Goal: Task Accomplishment & Management: Manage account settings

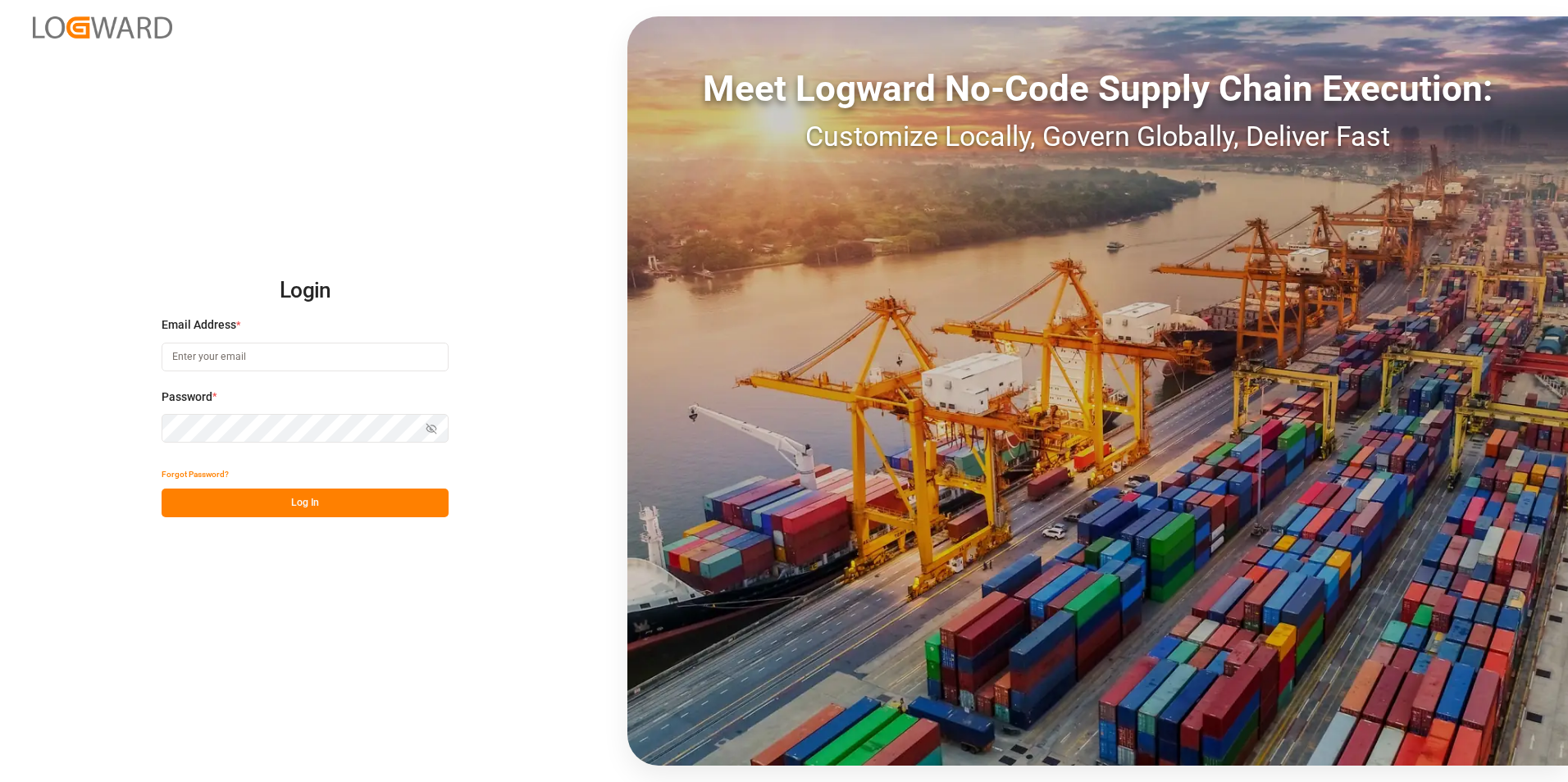
click at [356, 360] on input at bounding box center [304, 357] width 287 height 29
type input "[PERSON_NAME][EMAIL_ADDRESS][PERSON_NAME][DOMAIN_NAME]"
click at [321, 502] on button "Log In" at bounding box center [304, 503] width 287 height 29
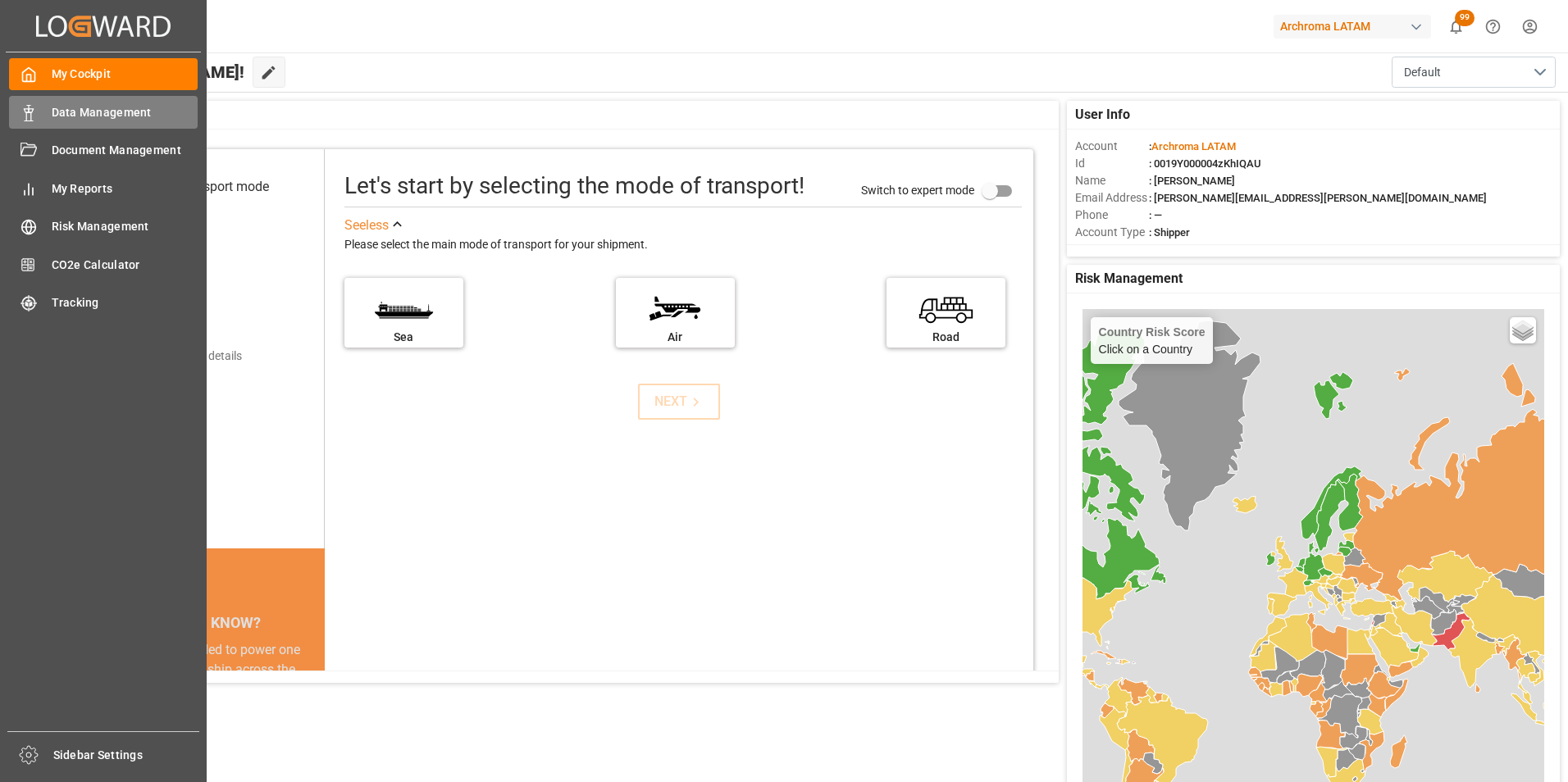
click at [28, 111] on icon at bounding box center [28, 113] width 16 height 16
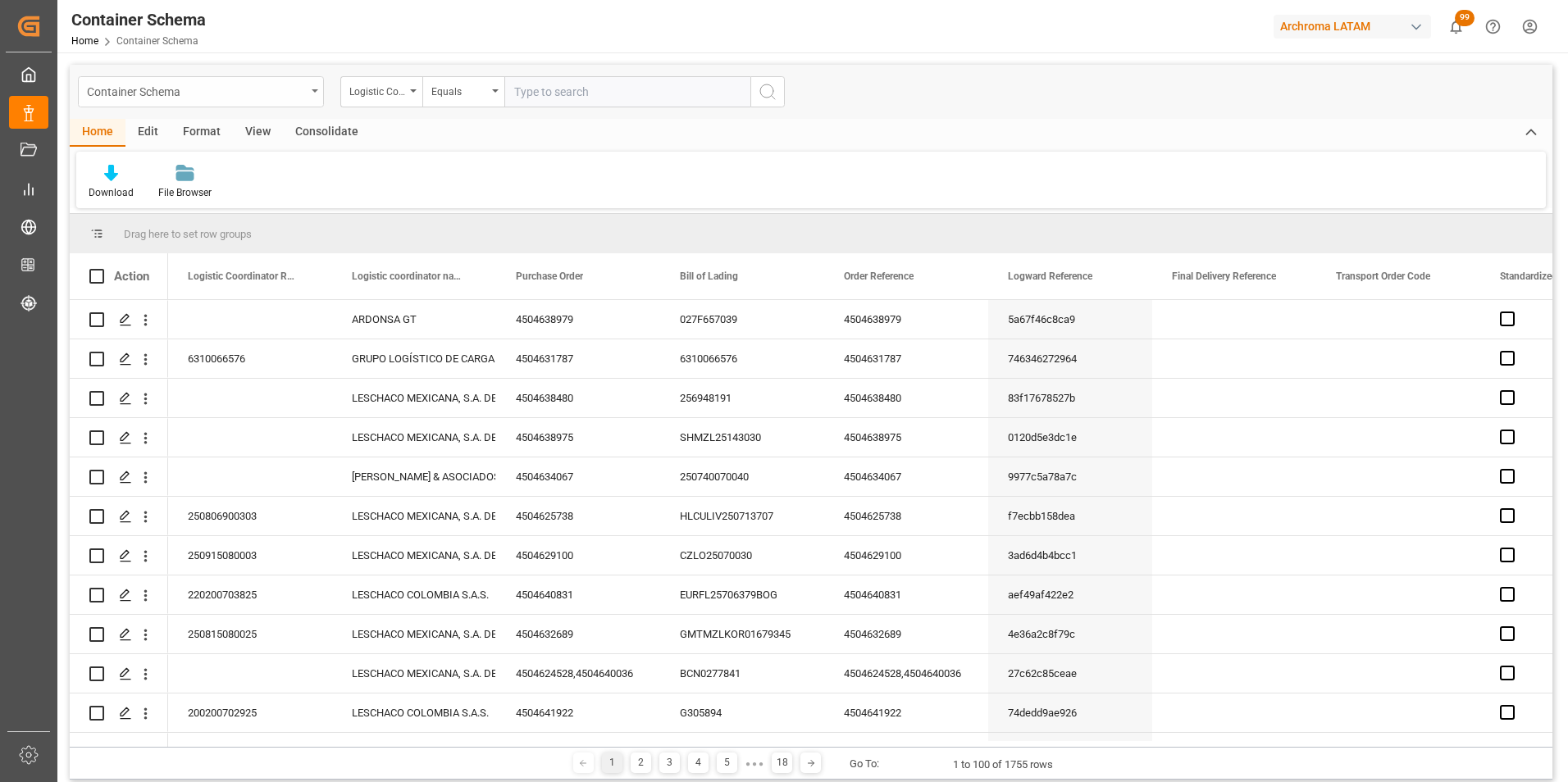
click at [309, 84] on div "Container Schema" at bounding box center [201, 92] width 246 height 31
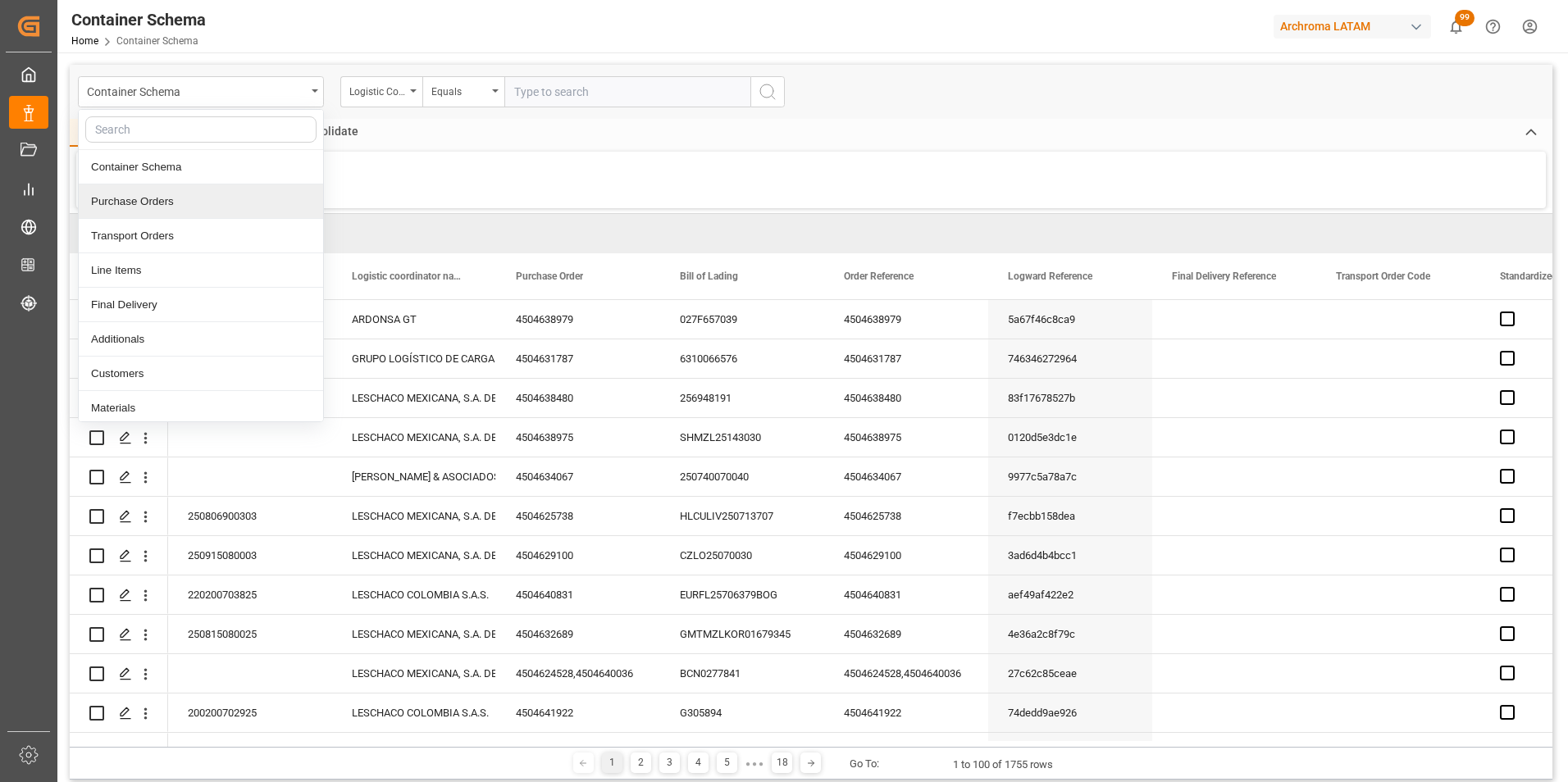
click at [237, 203] on div "Purchase Orders" at bounding box center [201, 201] width 244 height 34
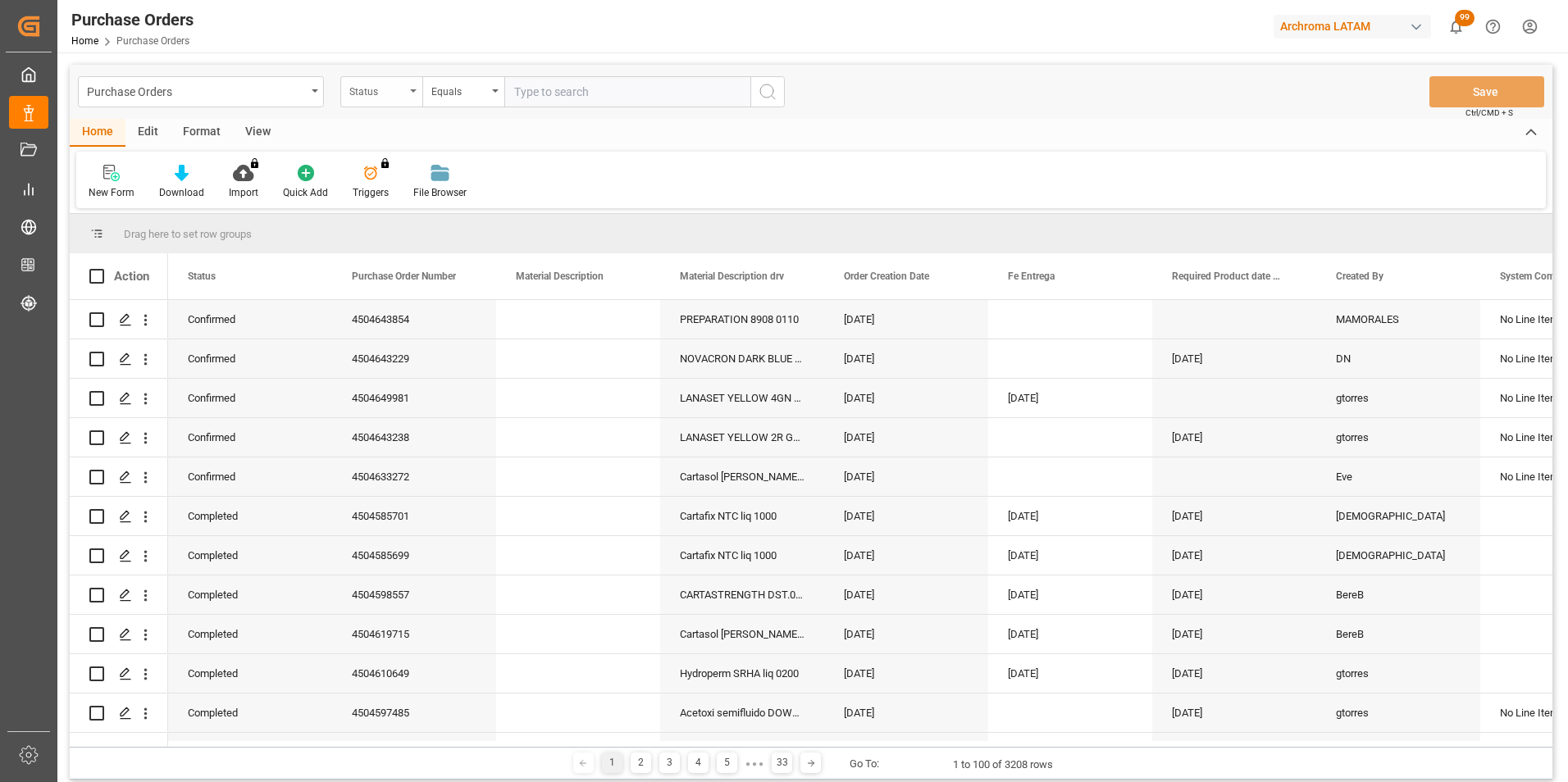
click at [402, 91] on div "Status" at bounding box center [377, 90] width 55 height 19
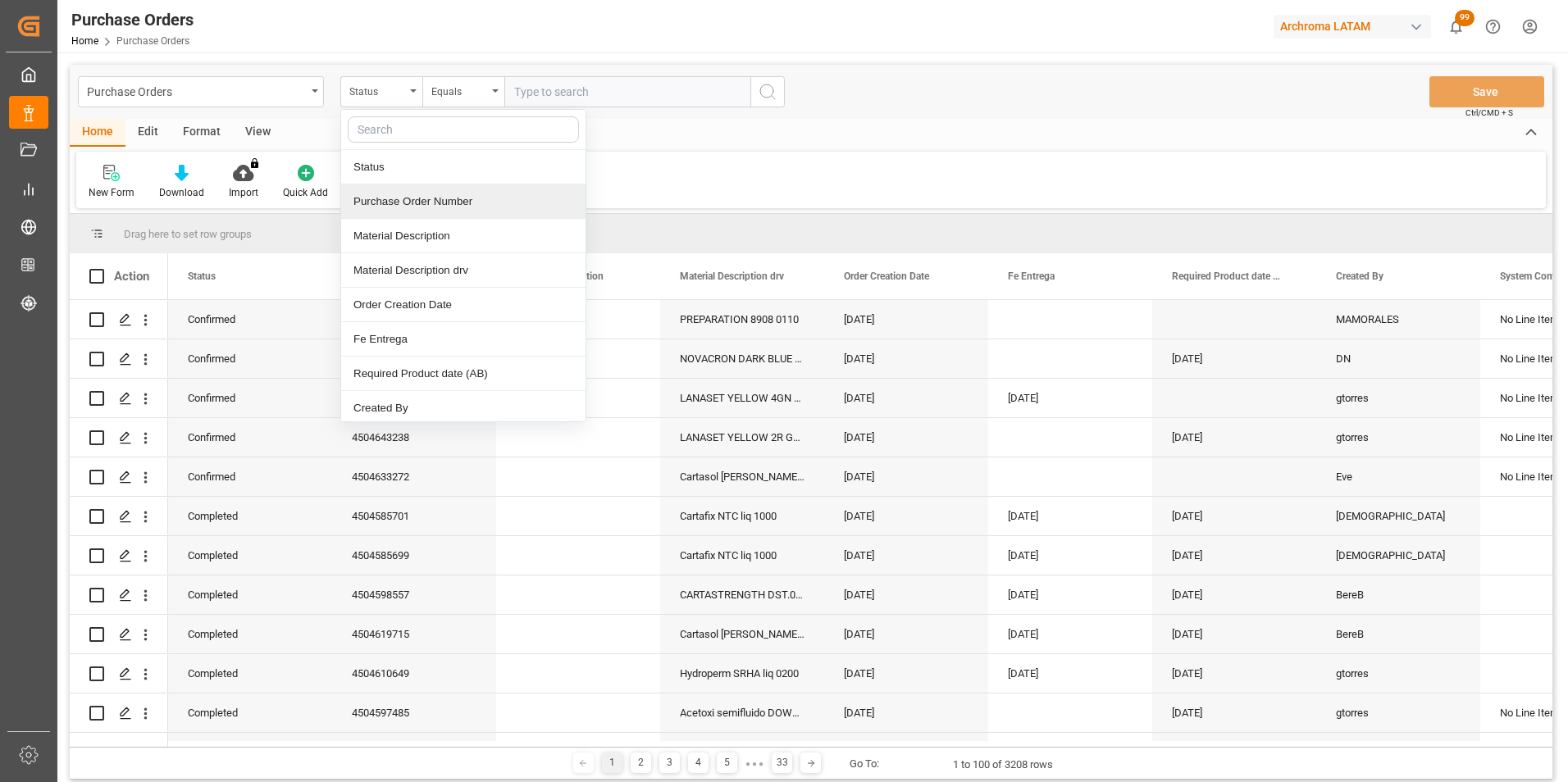
click at [402, 208] on div "Purchase Order Number" at bounding box center [464, 201] width 244 height 34
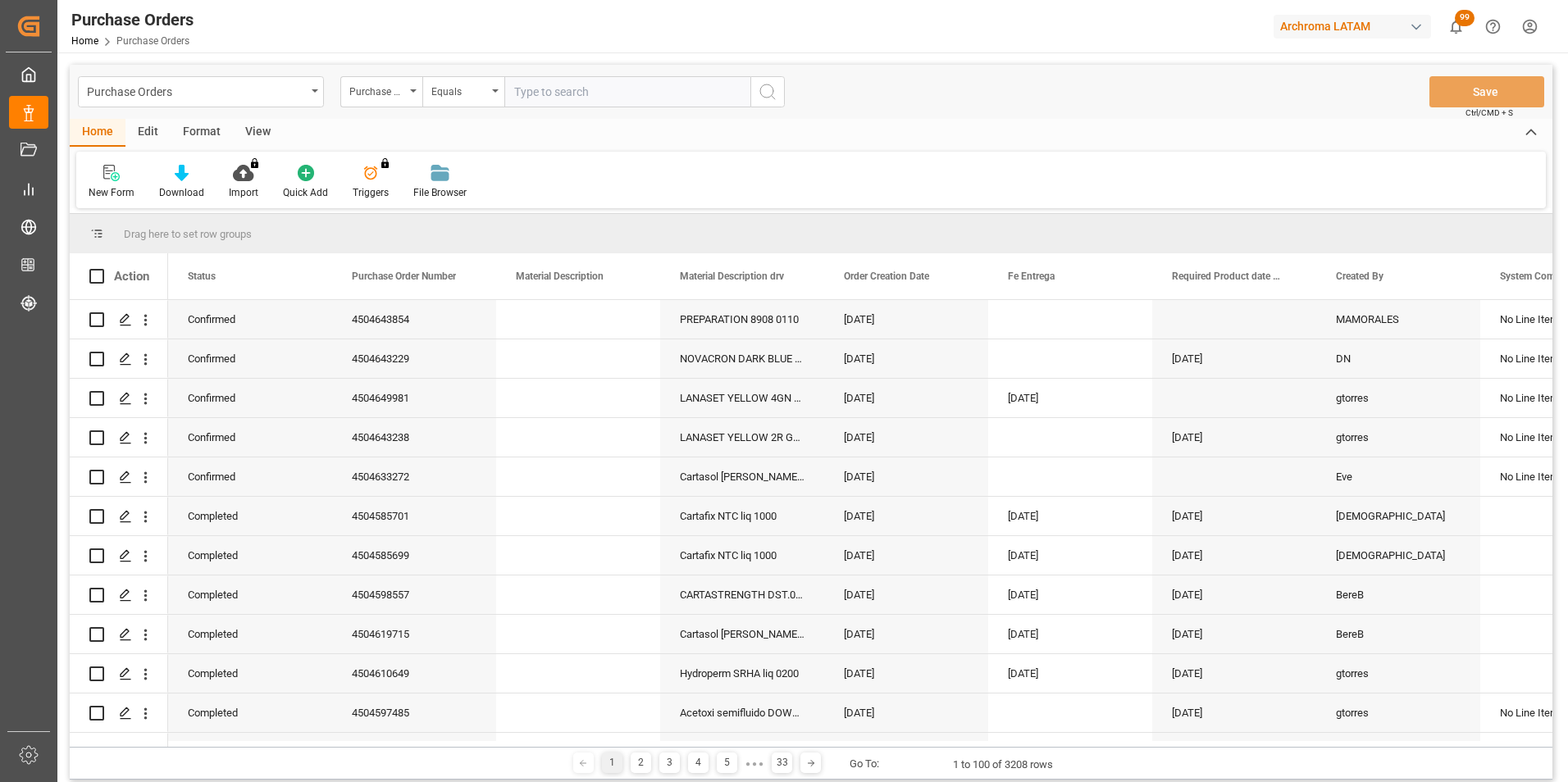
click at [532, 95] on input "text" at bounding box center [628, 92] width 246 height 31
paste input "Chris3001."
type input "C"
paste input "4504630303"
type input "4504630303"
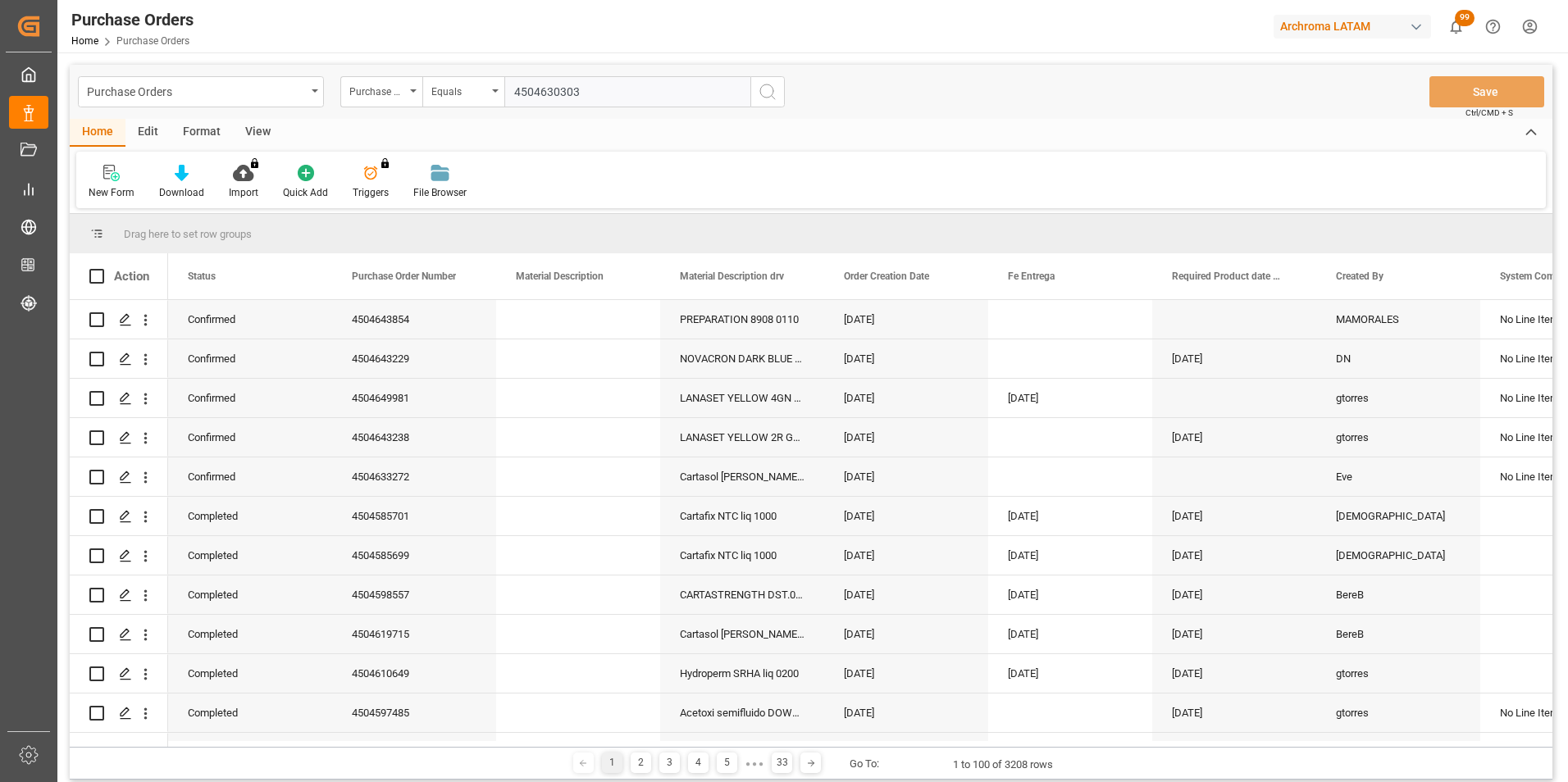
click at [764, 93] on icon "search button" at bounding box center [768, 92] width 20 height 20
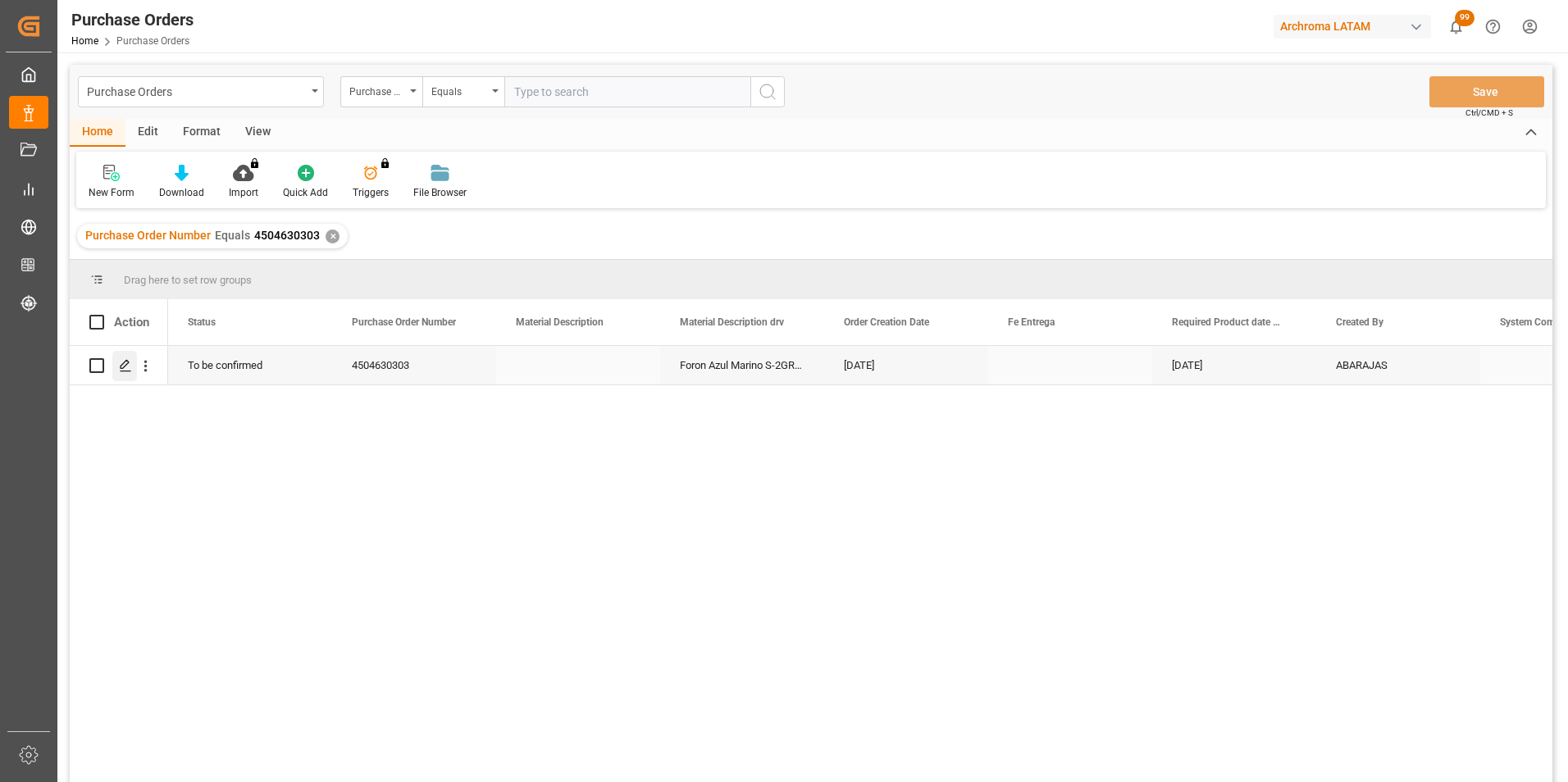
click at [126, 371] on icon "Press SPACE to select this row." at bounding box center [126, 366] width 13 height 13
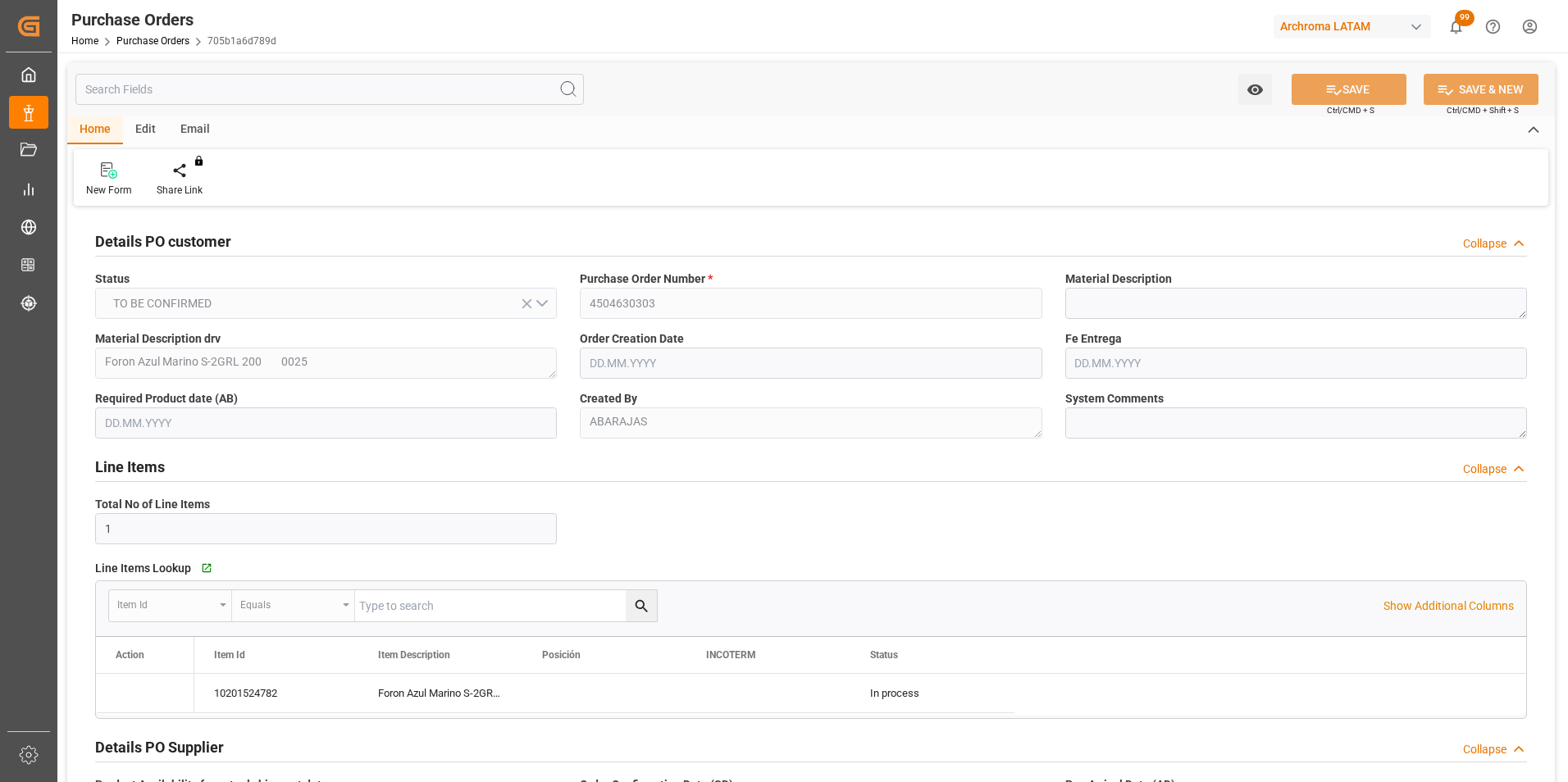
type input "[DATE]"
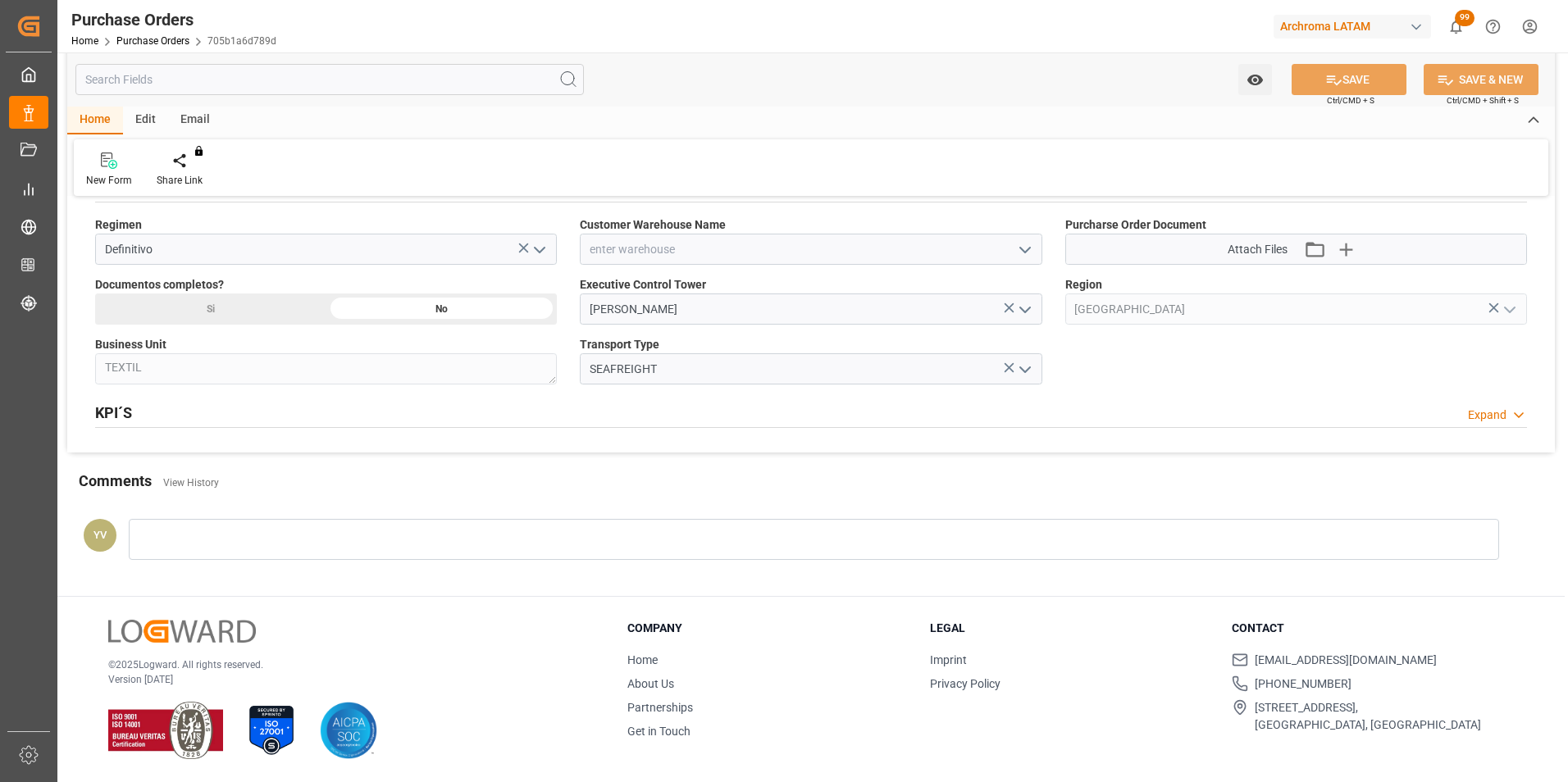
scroll to position [1044, 0]
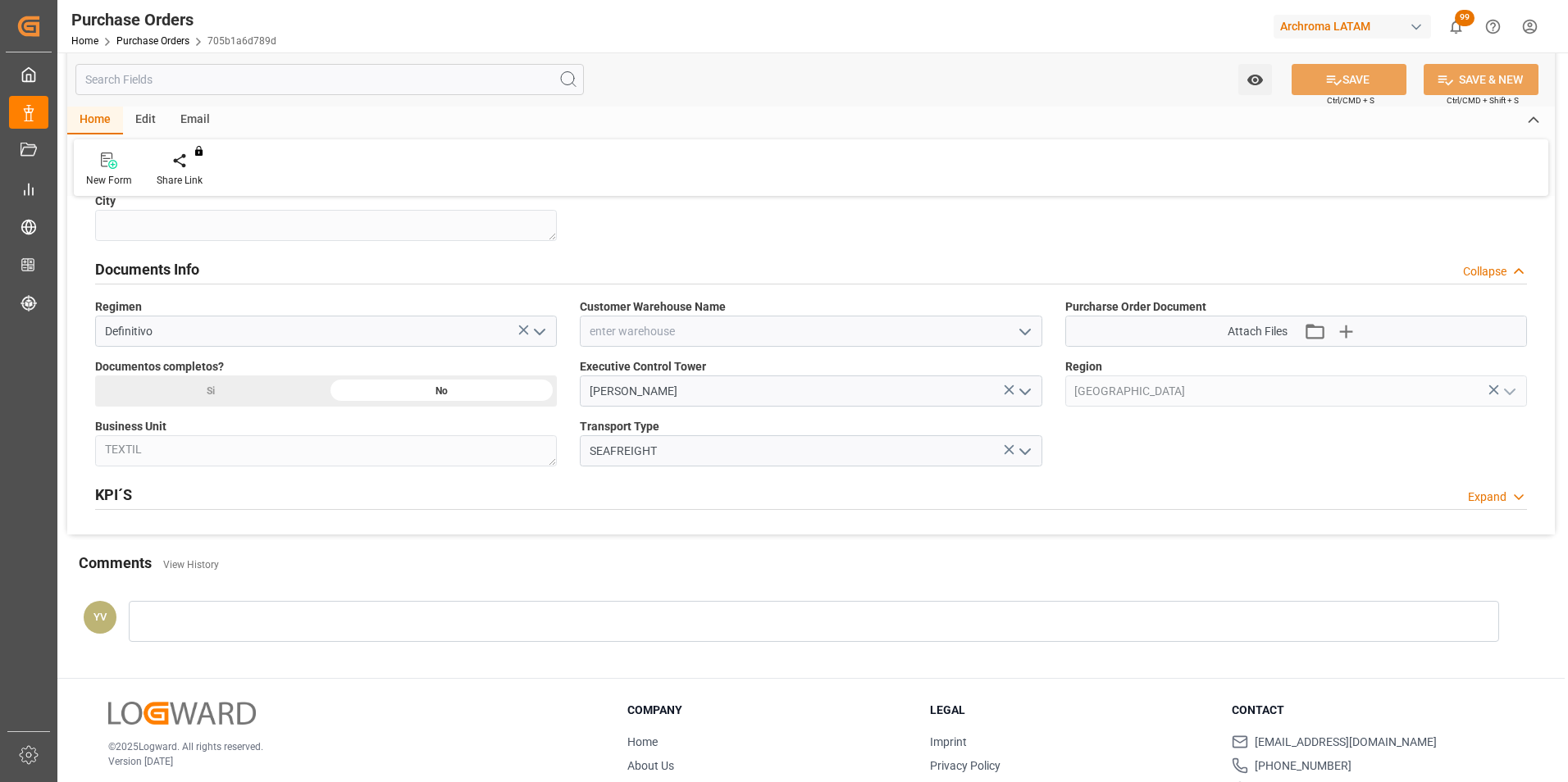
click at [1026, 331] on icon "open menu" at bounding box center [1025, 332] width 20 height 20
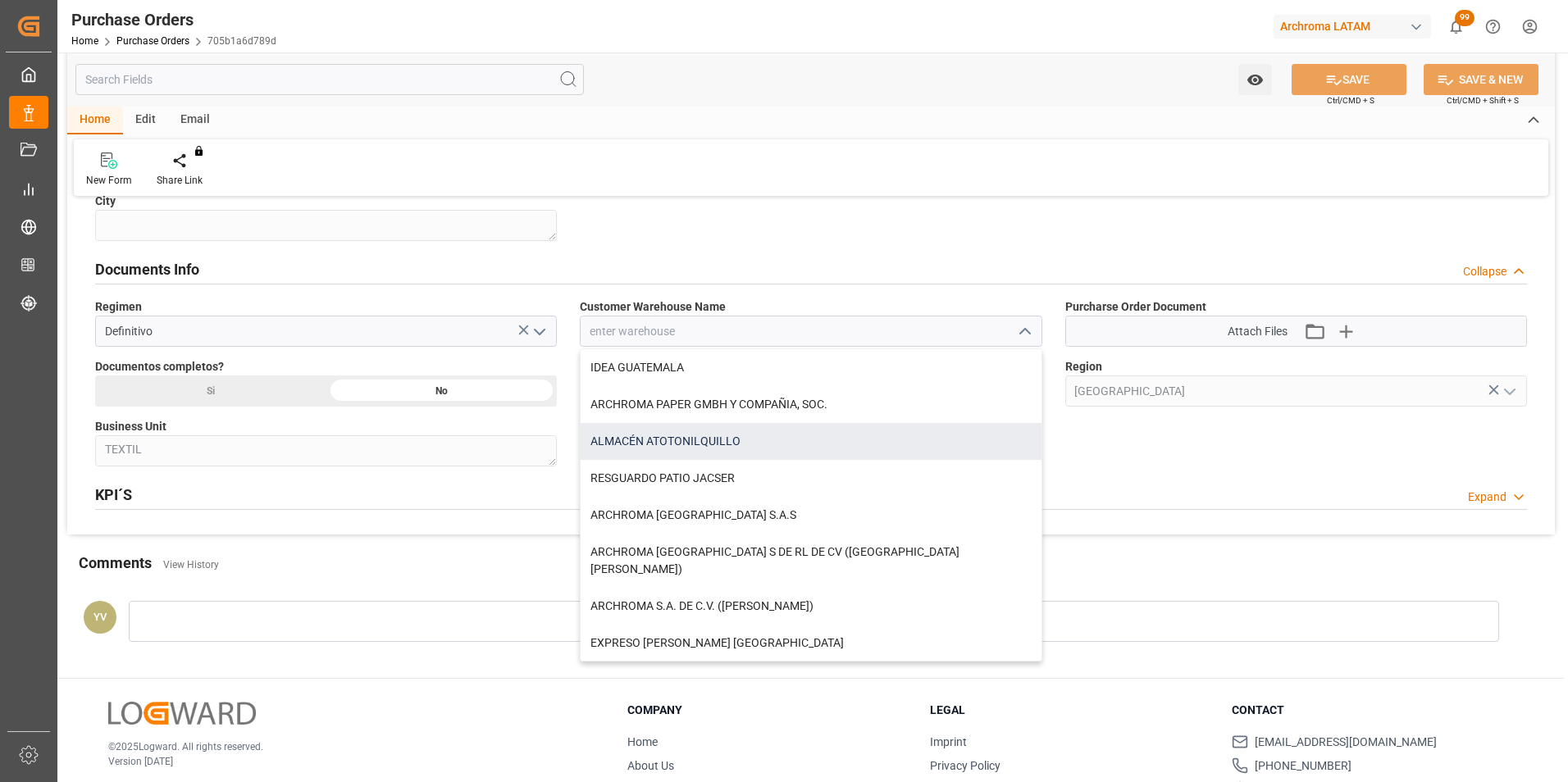
click at [749, 442] on div "ALMACÉN ATOTONILQUILLO" at bounding box center [811, 442] width 460 height 37
type input "ALMACÉN ATOTONILQUILLO"
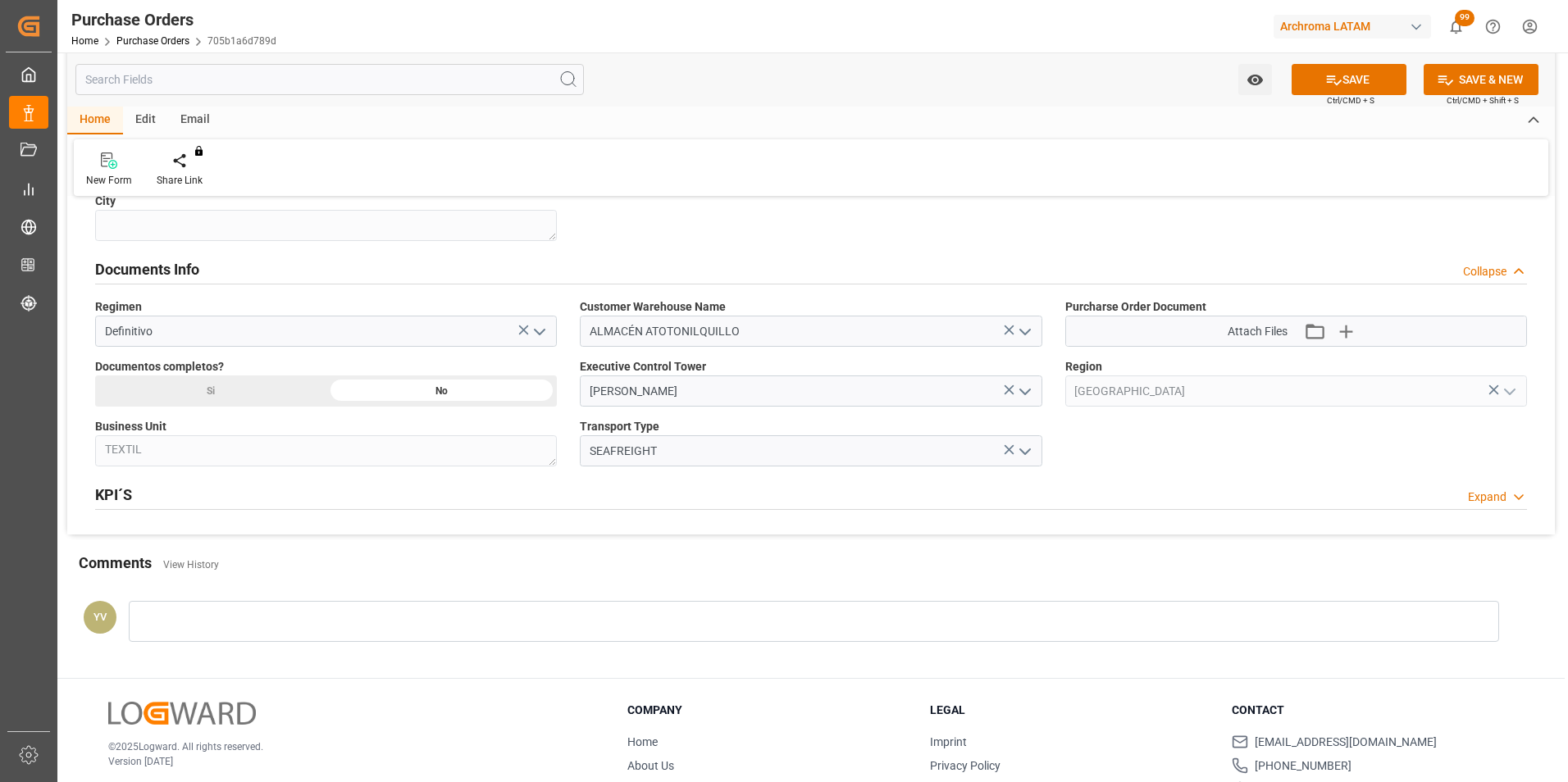
click at [1348, 335] on icon "button" at bounding box center [1346, 332] width 15 height 15
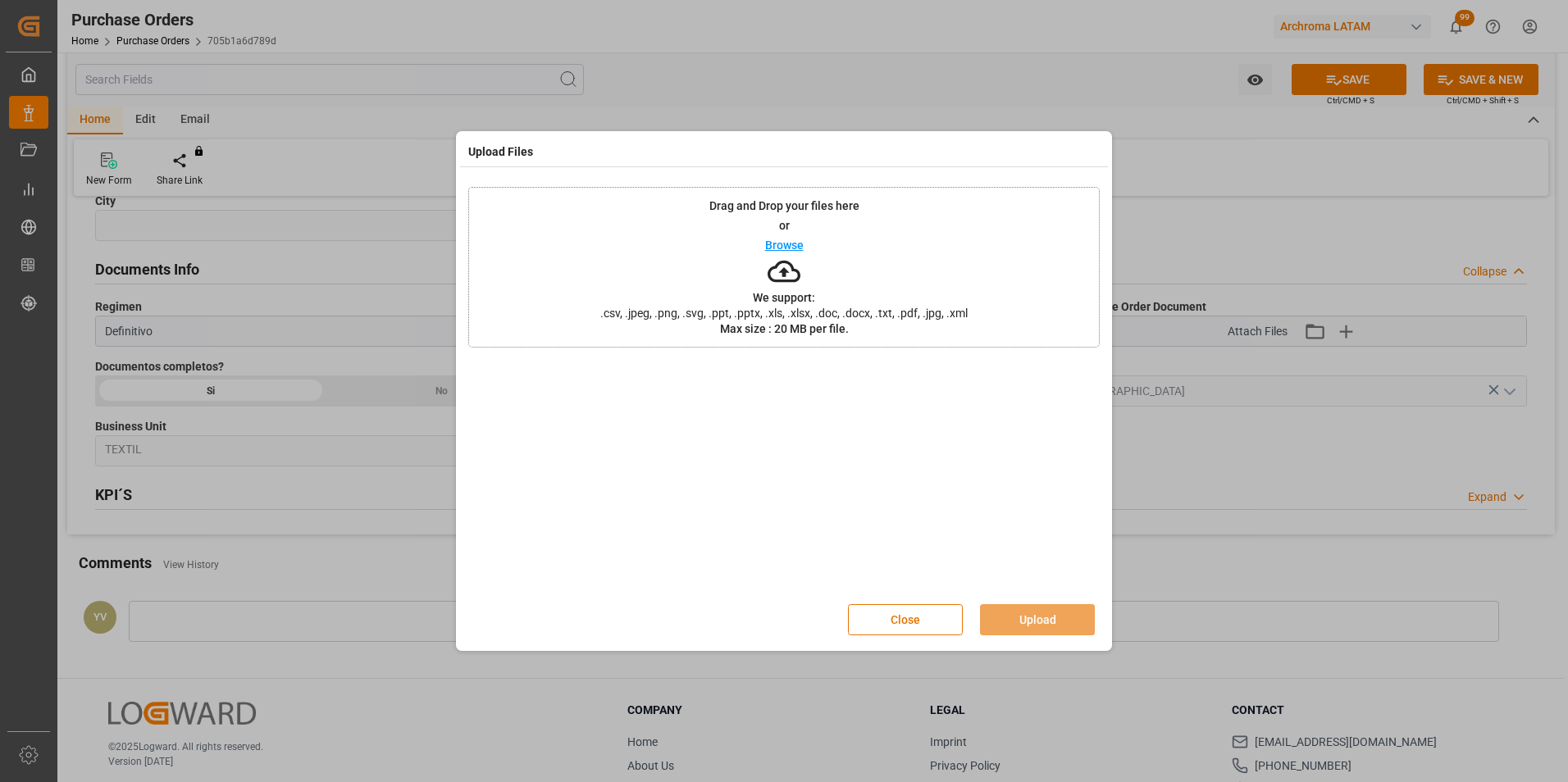
click at [793, 244] on p "Browse" at bounding box center [784, 245] width 38 height 11
click at [1063, 614] on button "Upload" at bounding box center [1038, 620] width 114 height 31
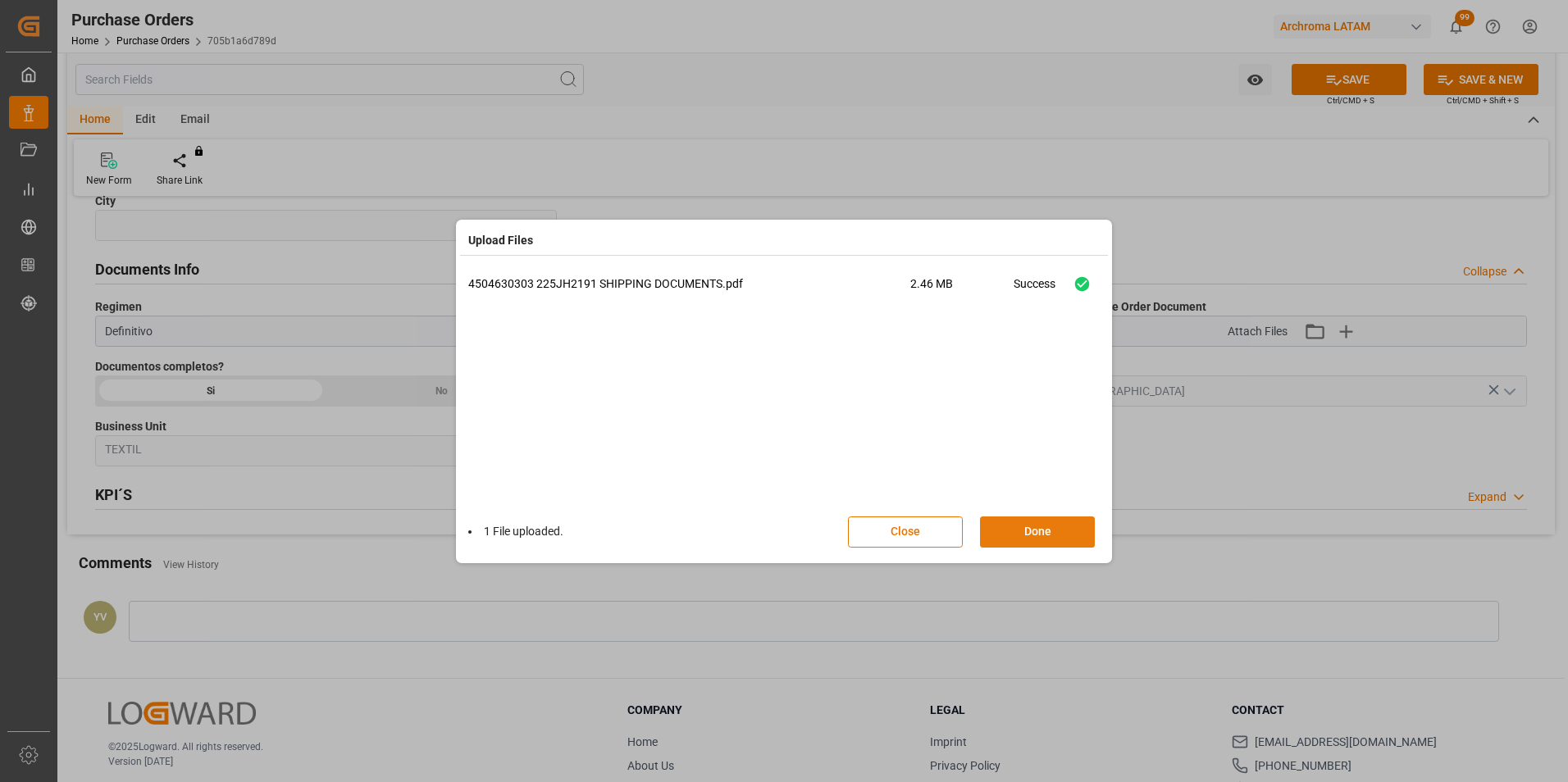
click at [1015, 536] on button "Done" at bounding box center [1038, 532] width 114 height 31
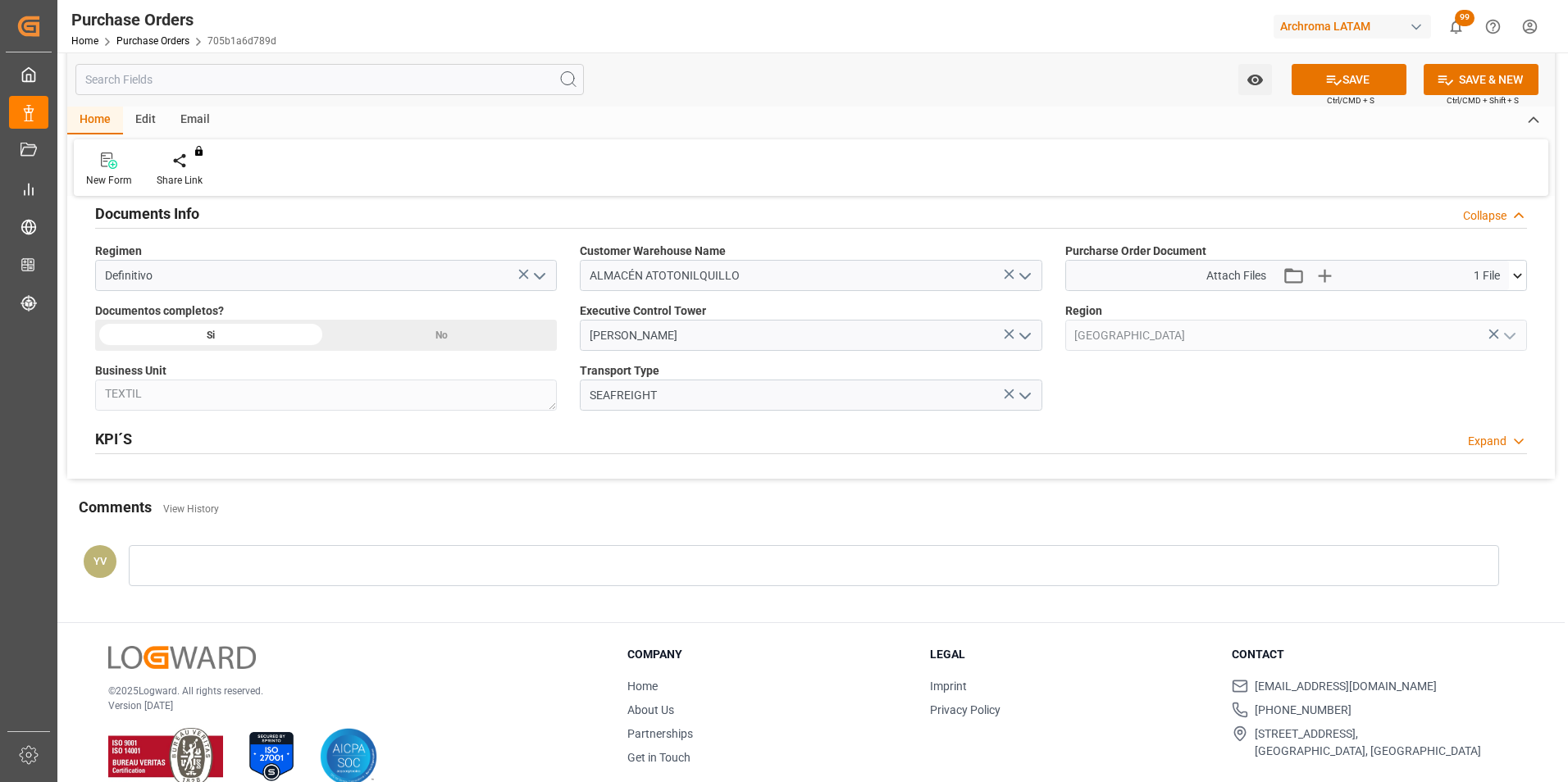
scroll to position [1126, 0]
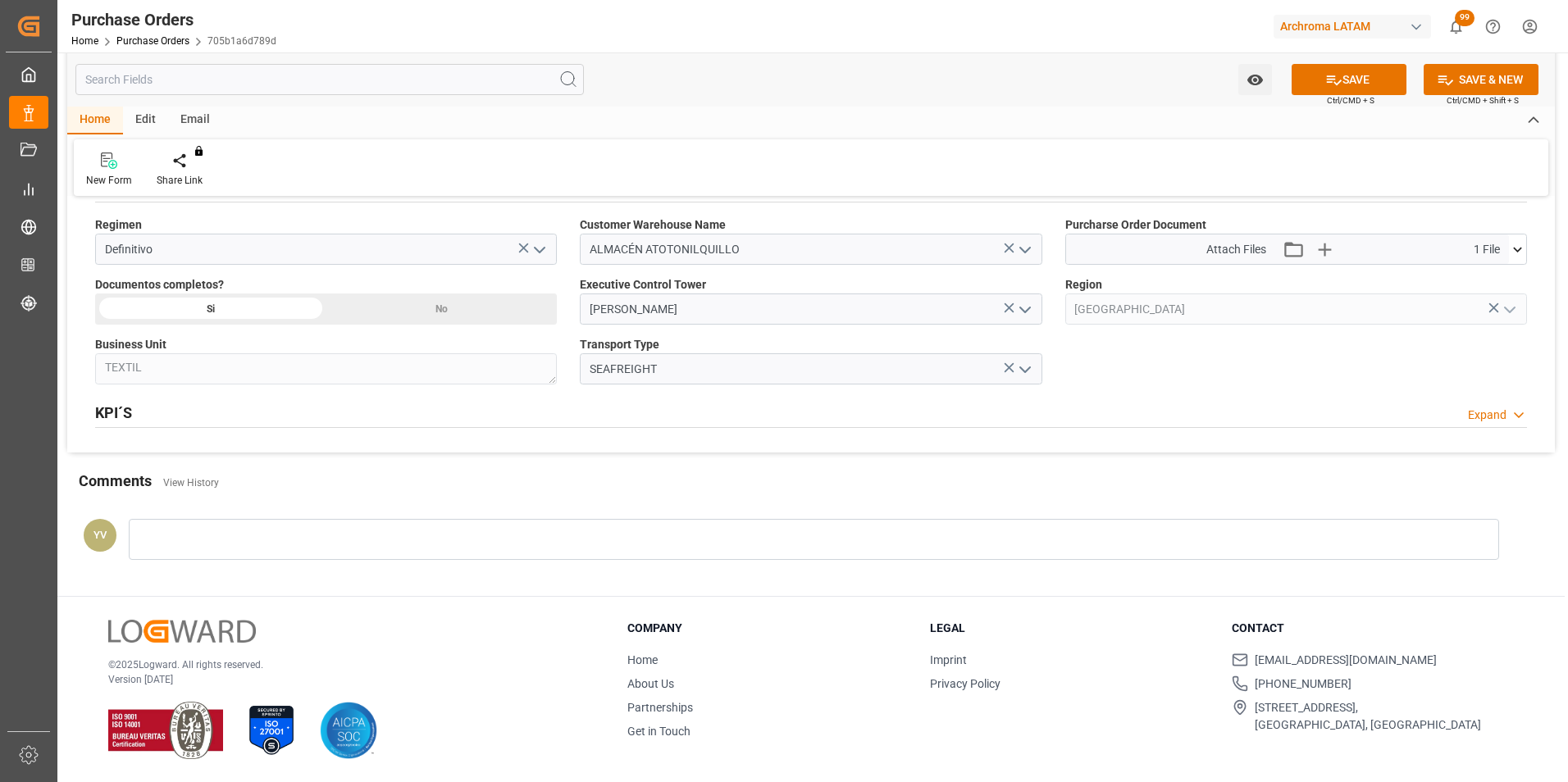
click at [222, 529] on div at bounding box center [814, 539] width 1371 height 41
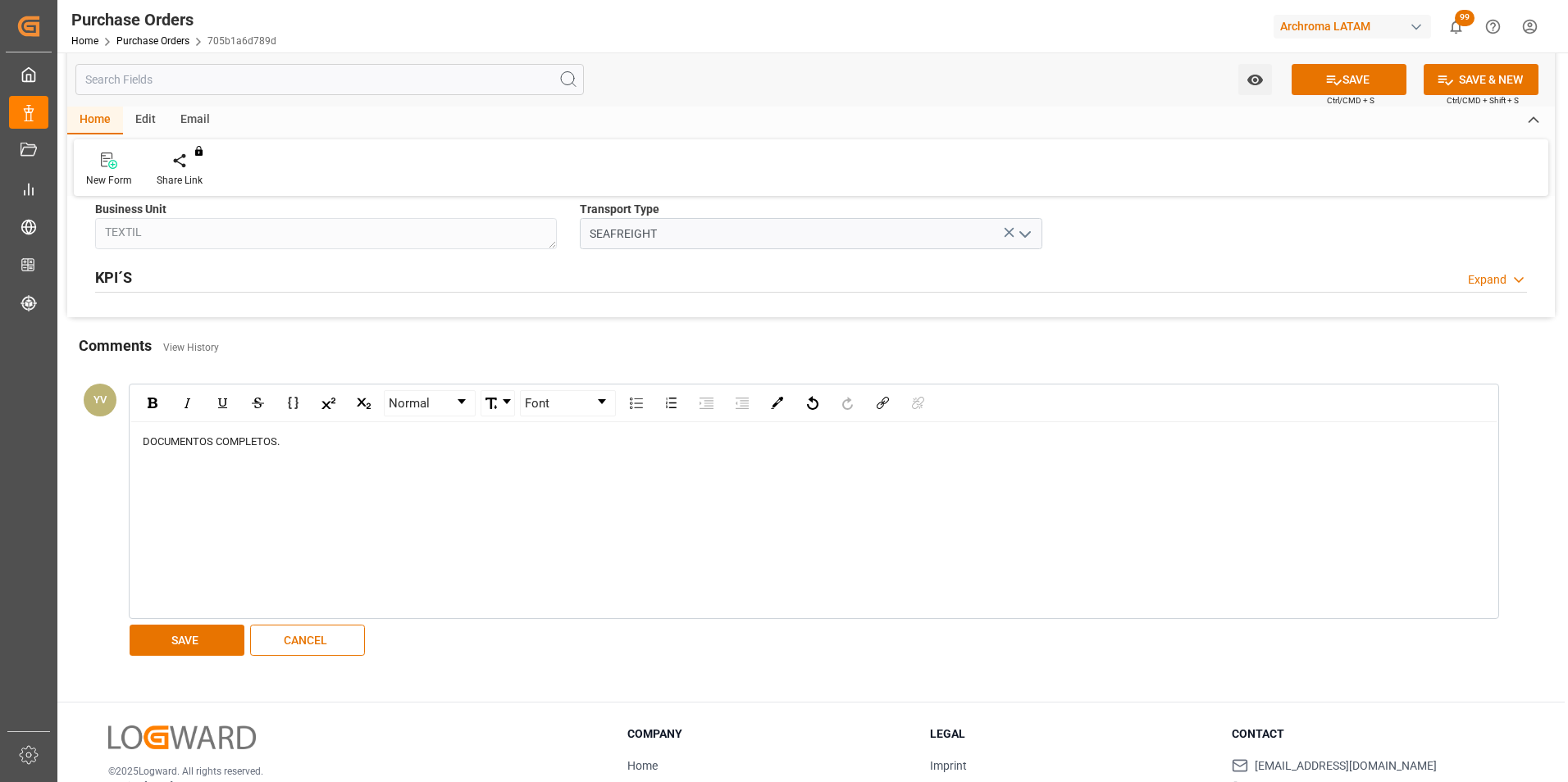
scroll to position [1290, 0]
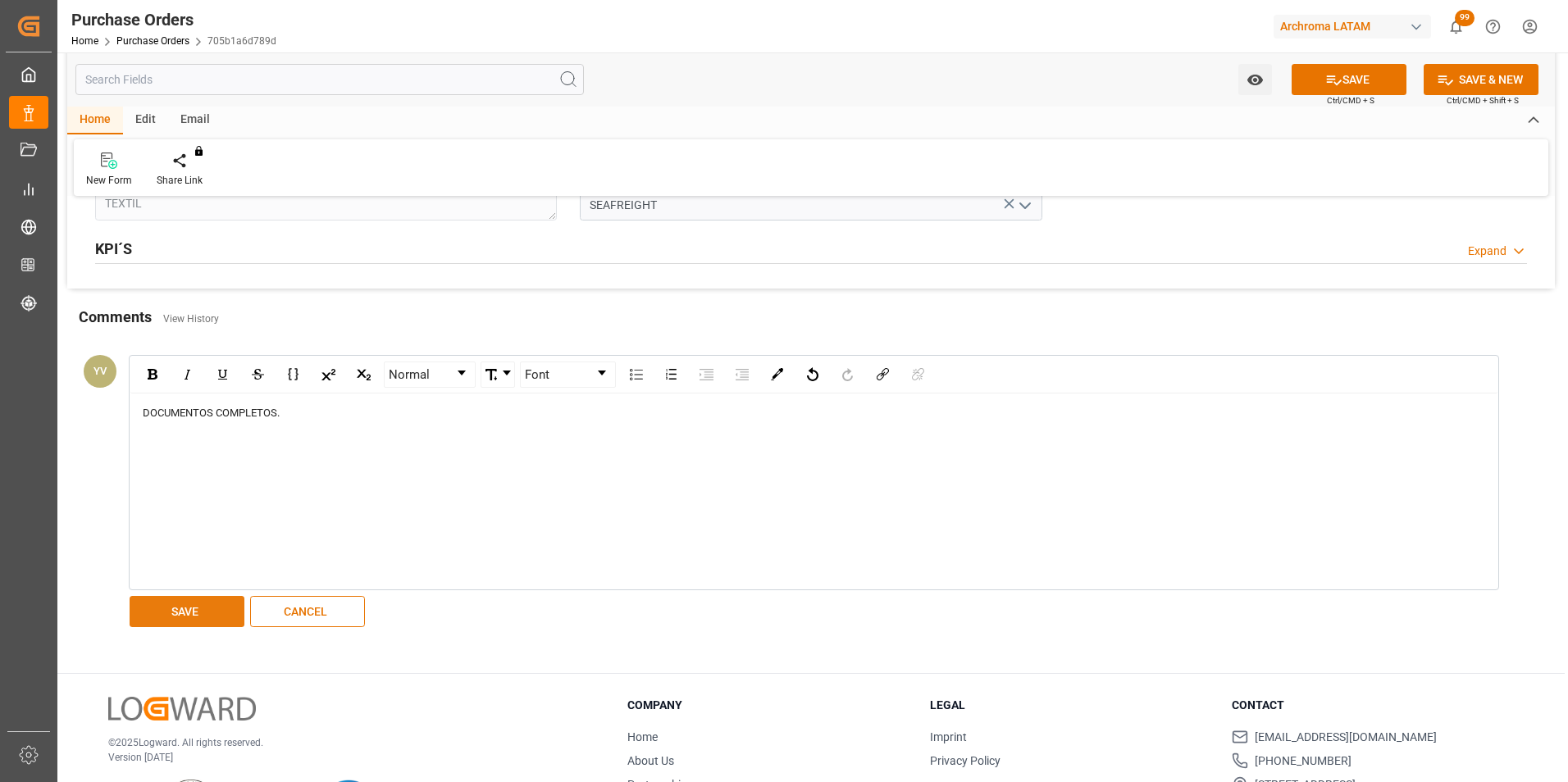
click at [193, 611] on button "SAVE" at bounding box center [187, 611] width 114 height 31
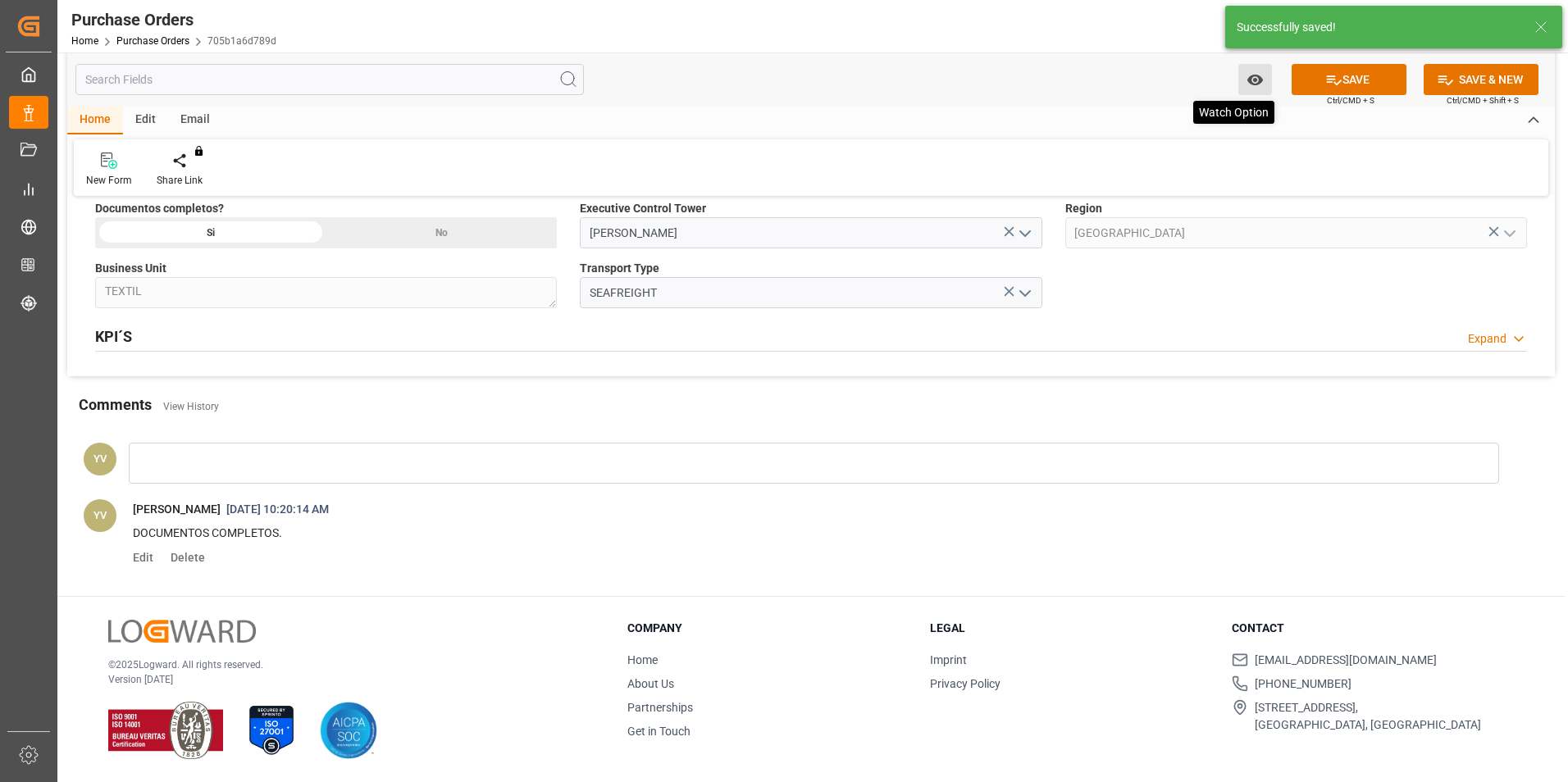
click at [1255, 82] on icon "open menu" at bounding box center [1255, 80] width 17 height 17
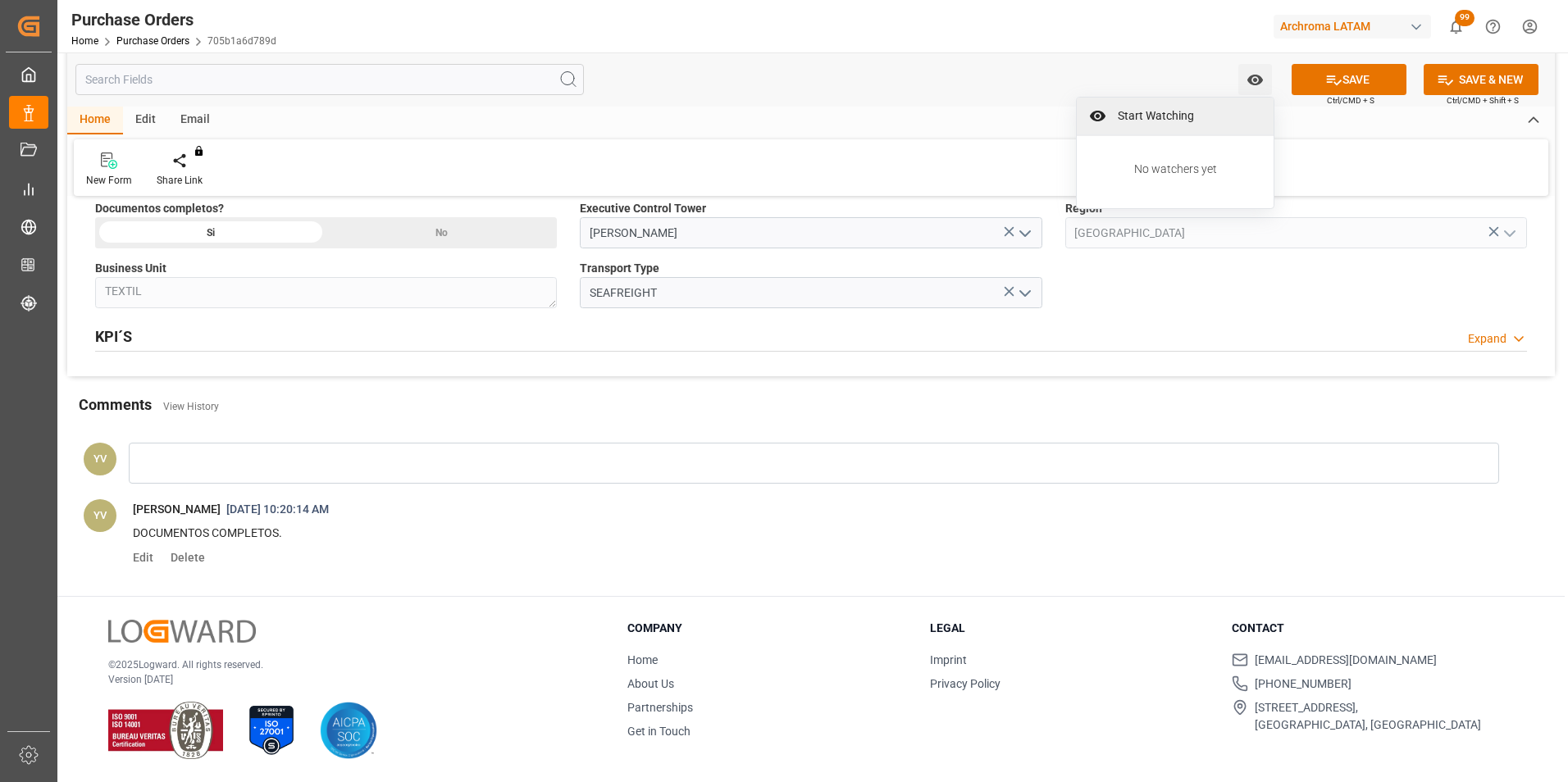
click at [1179, 113] on span "Start Watching" at bounding box center [1186, 116] width 149 height 17
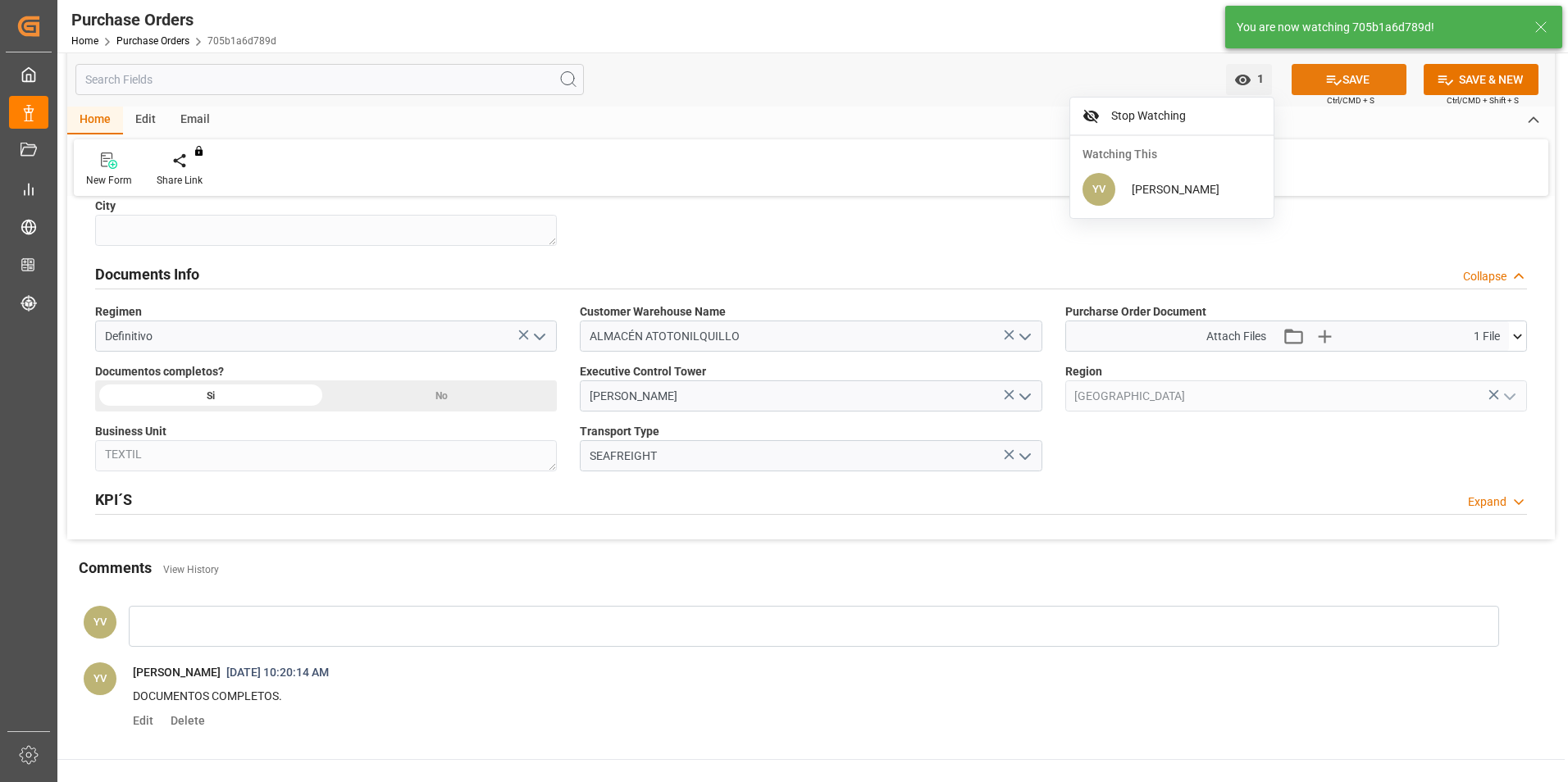
scroll to position [1039, 0]
click at [1346, 80] on button "SAVE" at bounding box center [1349, 79] width 114 height 31
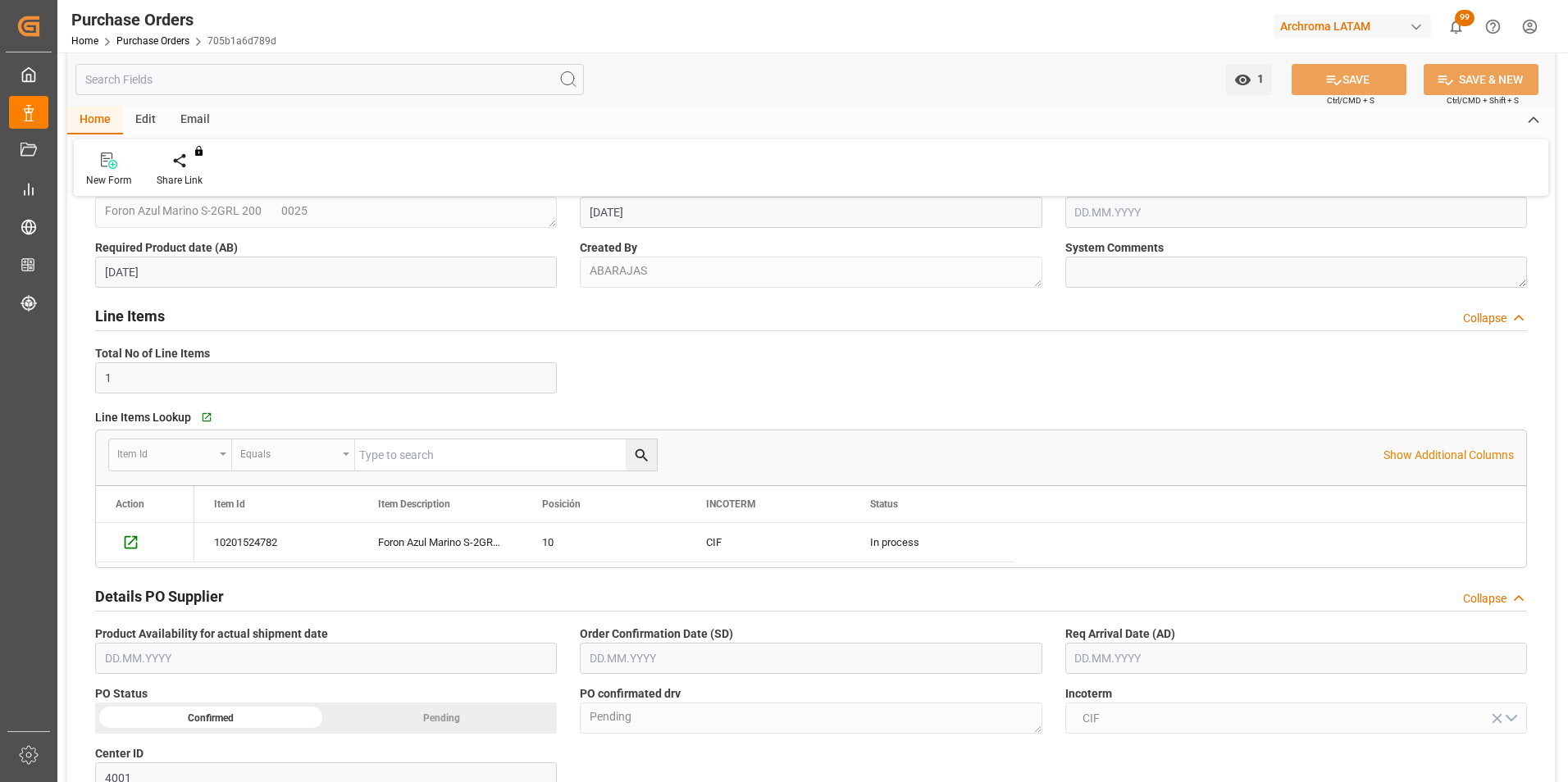
scroll to position [0, 0]
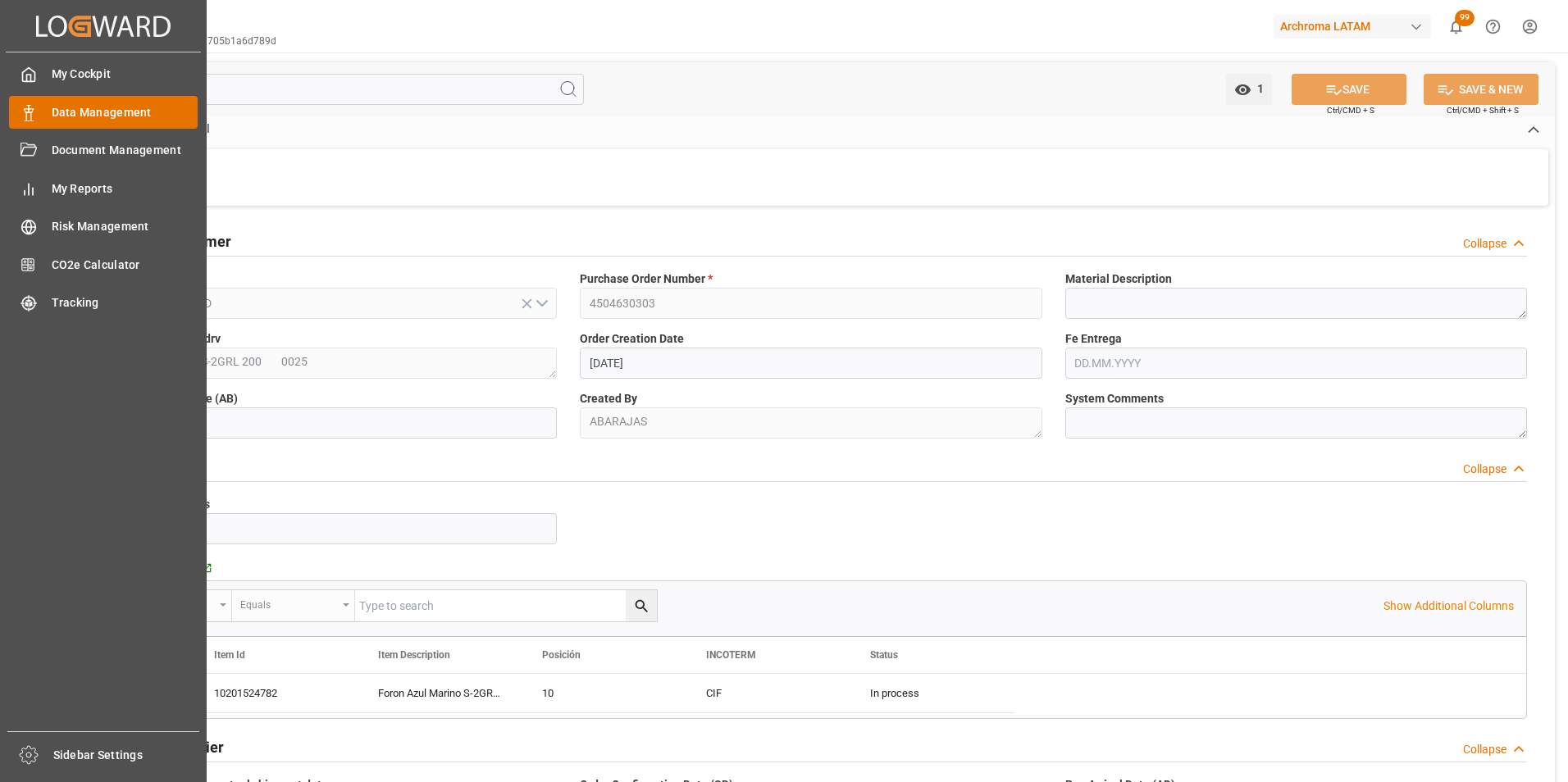
click at [34, 113] on icon at bounding box center [28, 113] width 16 height 16
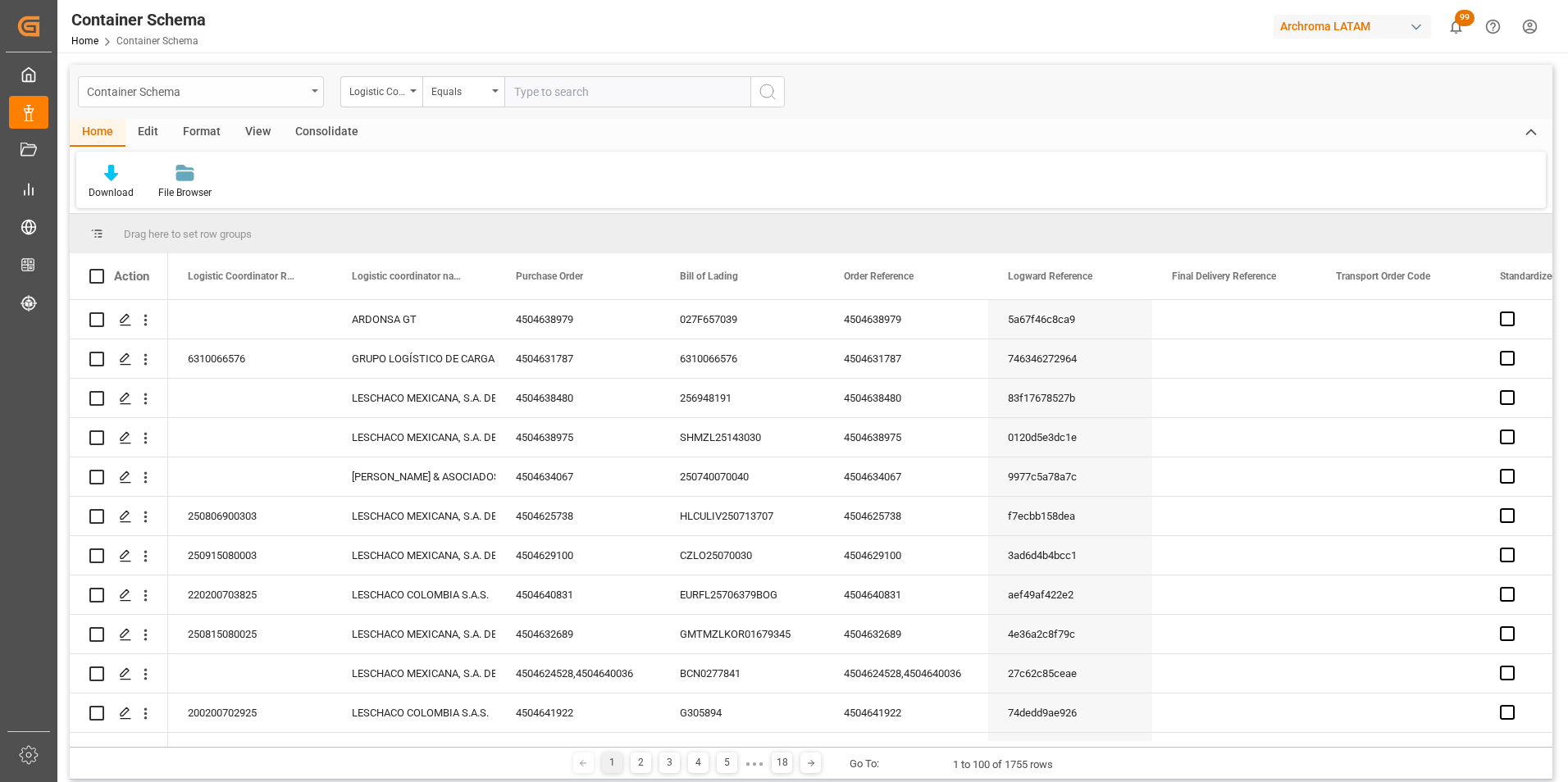
click at [192, 93] on div "Container Schema" at bounding box center [196, 90] width 219 height 20
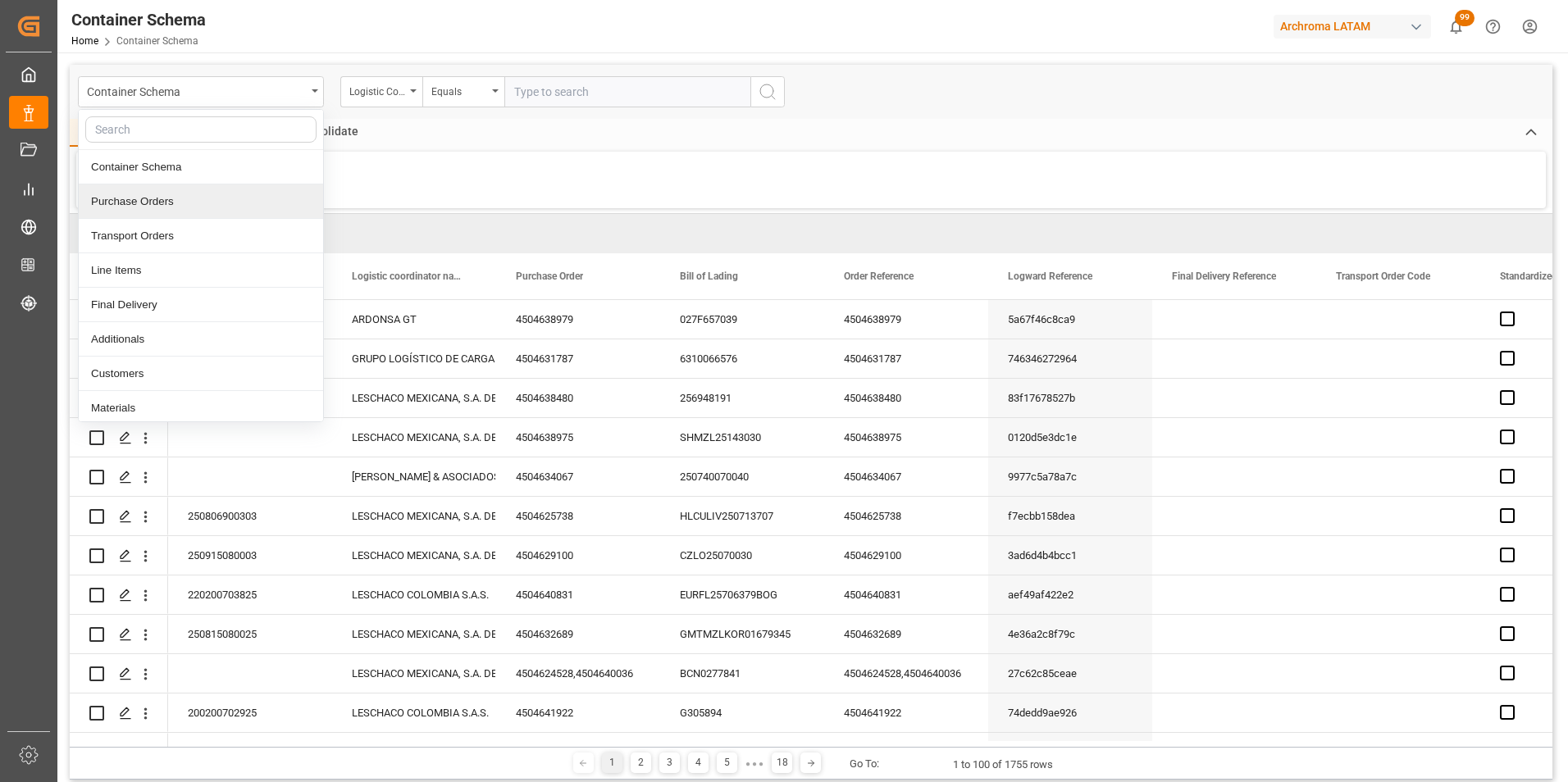
click at [155, 205] on div "Purchase Orders" at bounding box center [201, 201] width 244 height 34
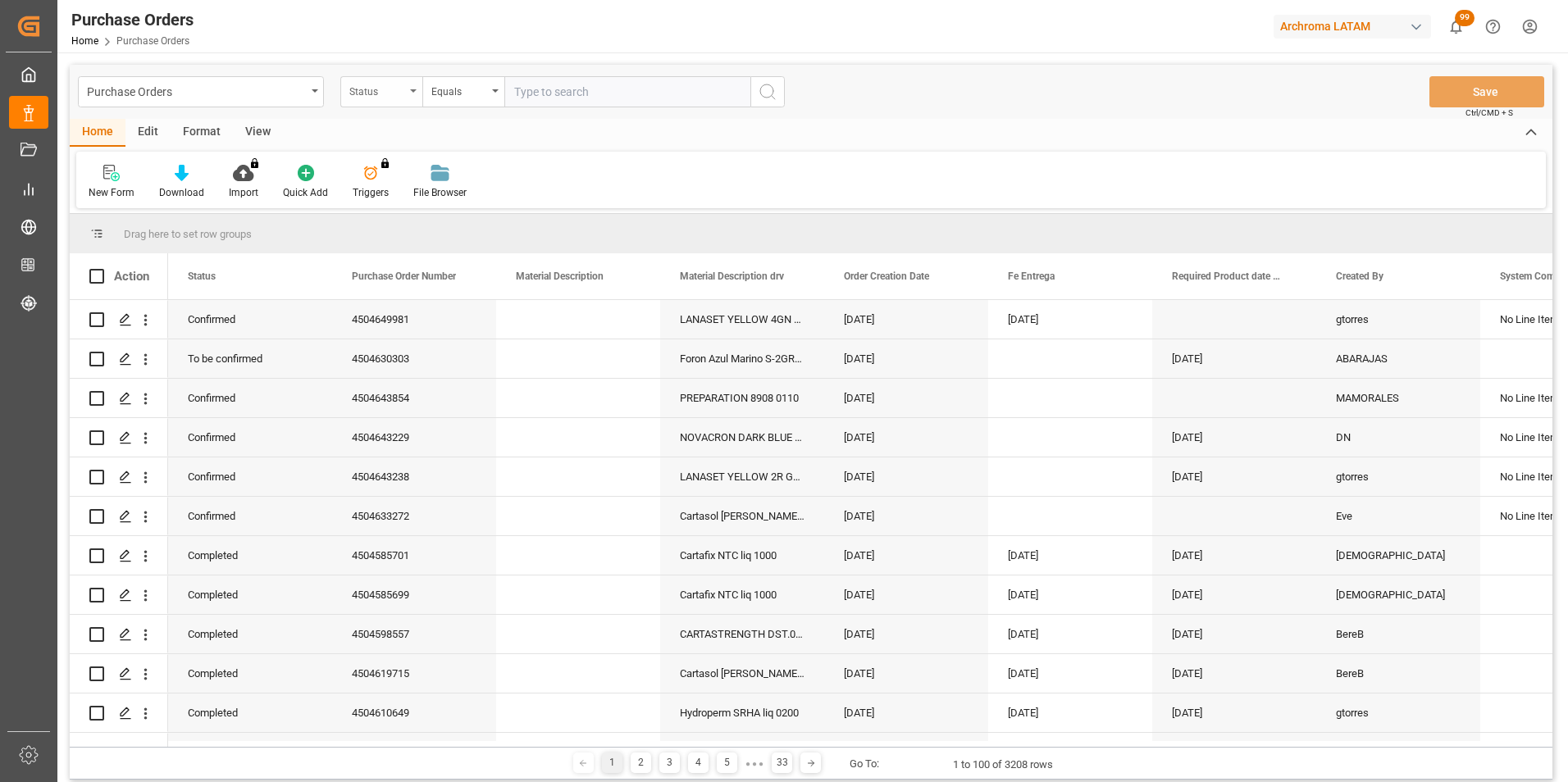
click at [391, 91] on div "Status" at bounding box center [377, 90] width 55 height 19
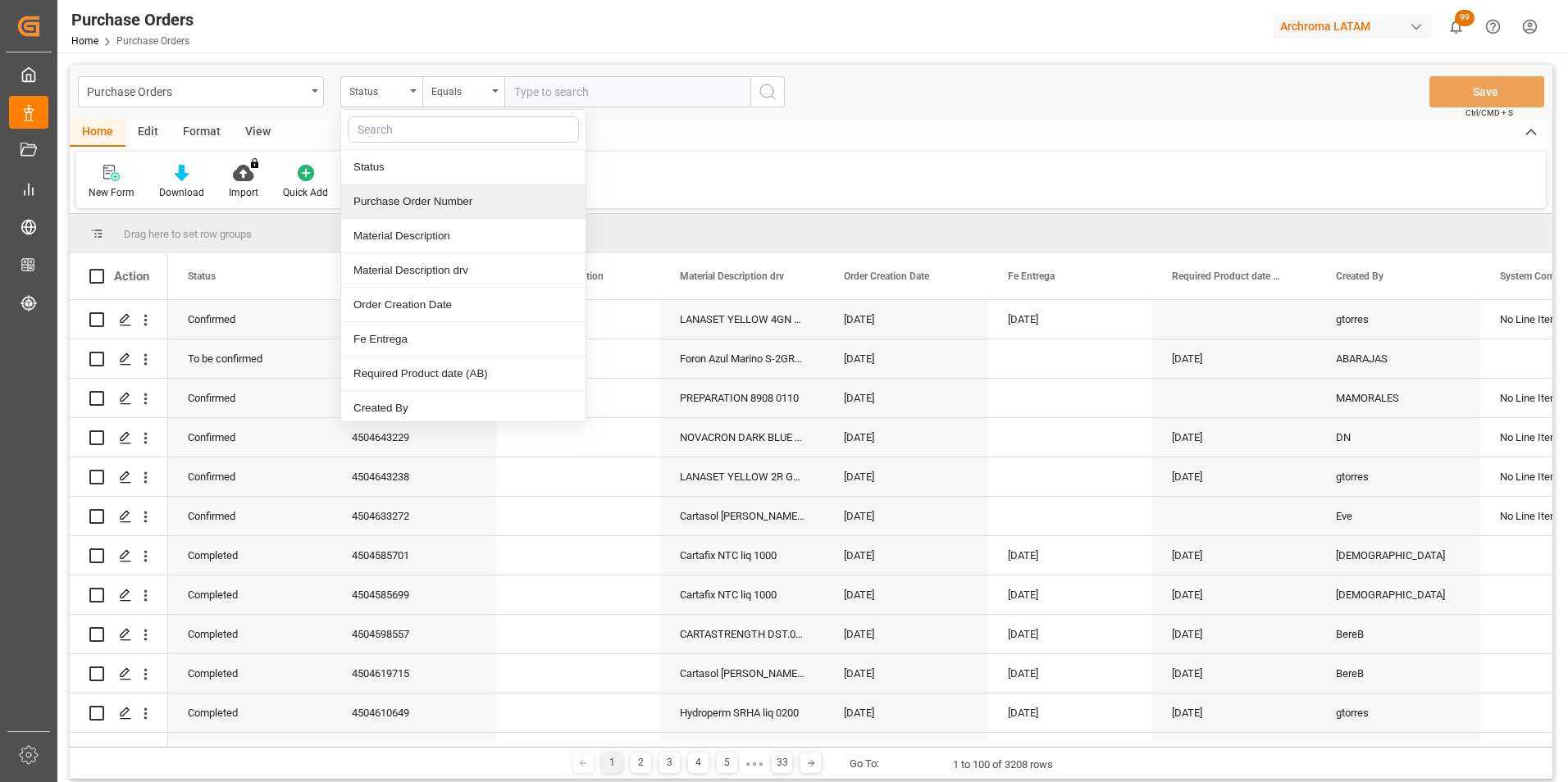
click at [418, 212] on div "Purchase Order Number" at bounding box center [464, 201] width 244 height 34
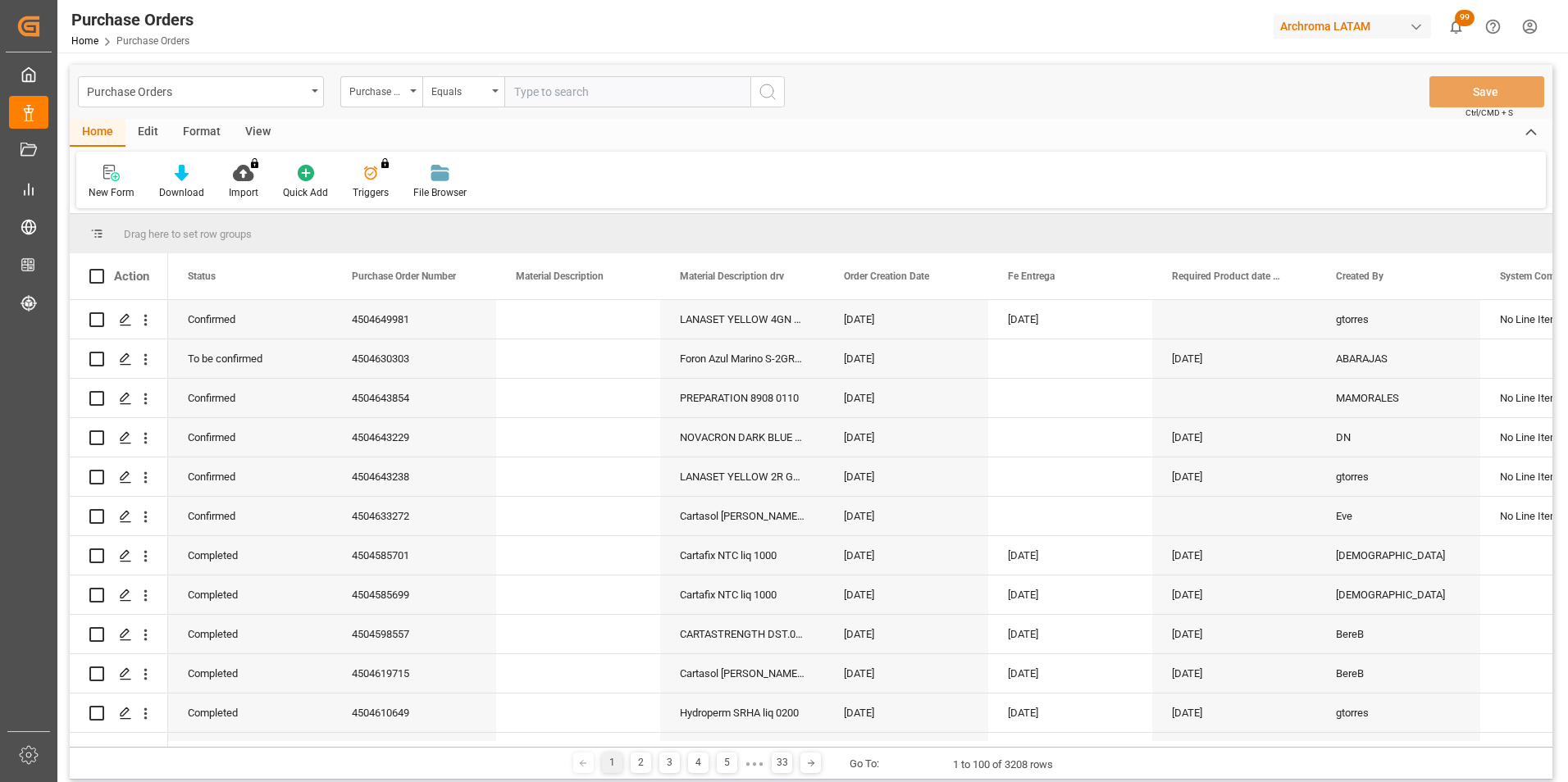
click at [548, 93] on input "text" at bounding box center [628, 92] width 246 height 31
paste input "4504630773"
type input "4504630773"
click at [765, 93] on icon "search button" at bounding box center [768, 92] width 20 height 20
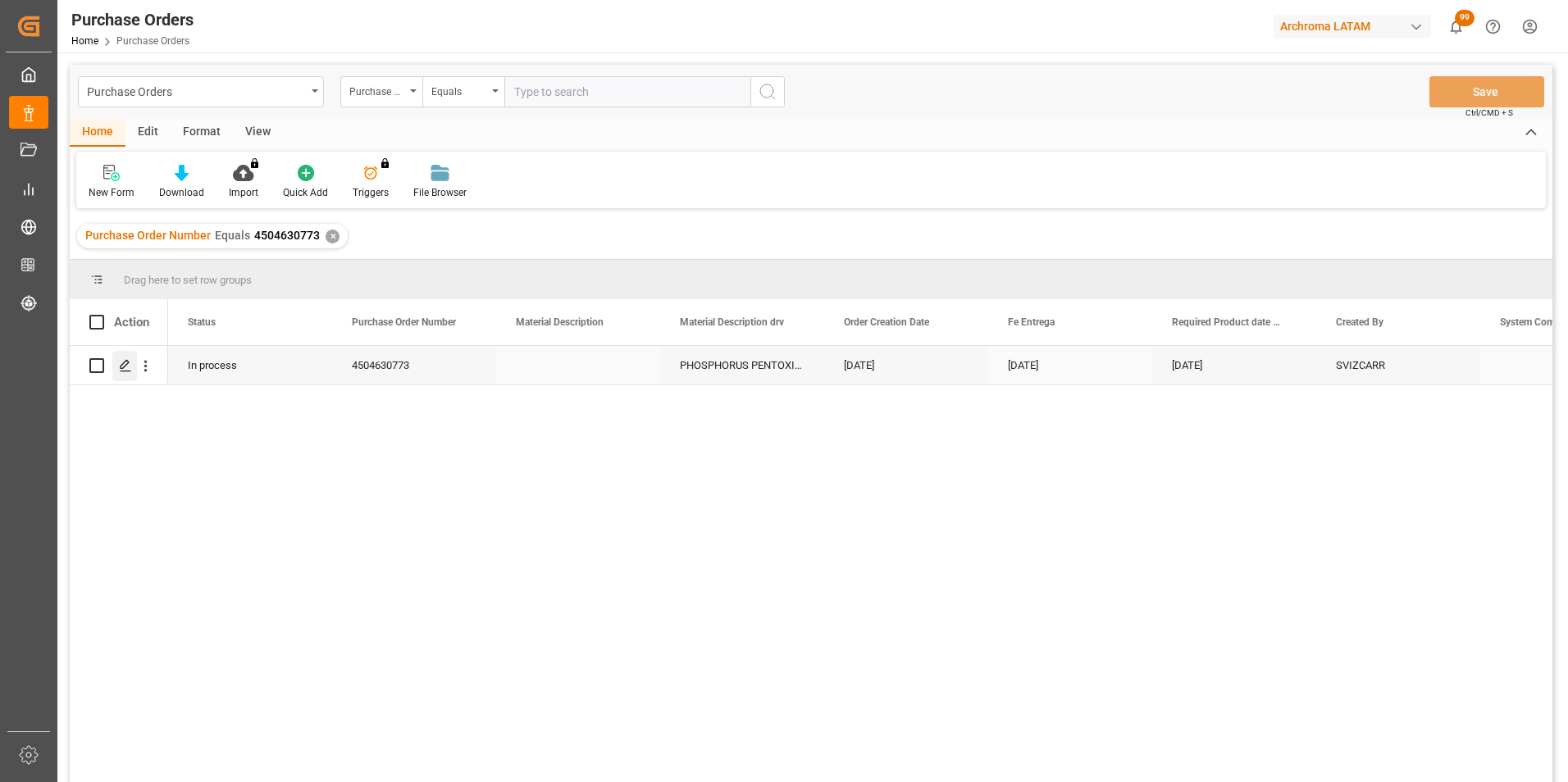
click at [121, 373] on div "Press SPACE to select this row." at bounding box center [125, 366] width 25 height 31
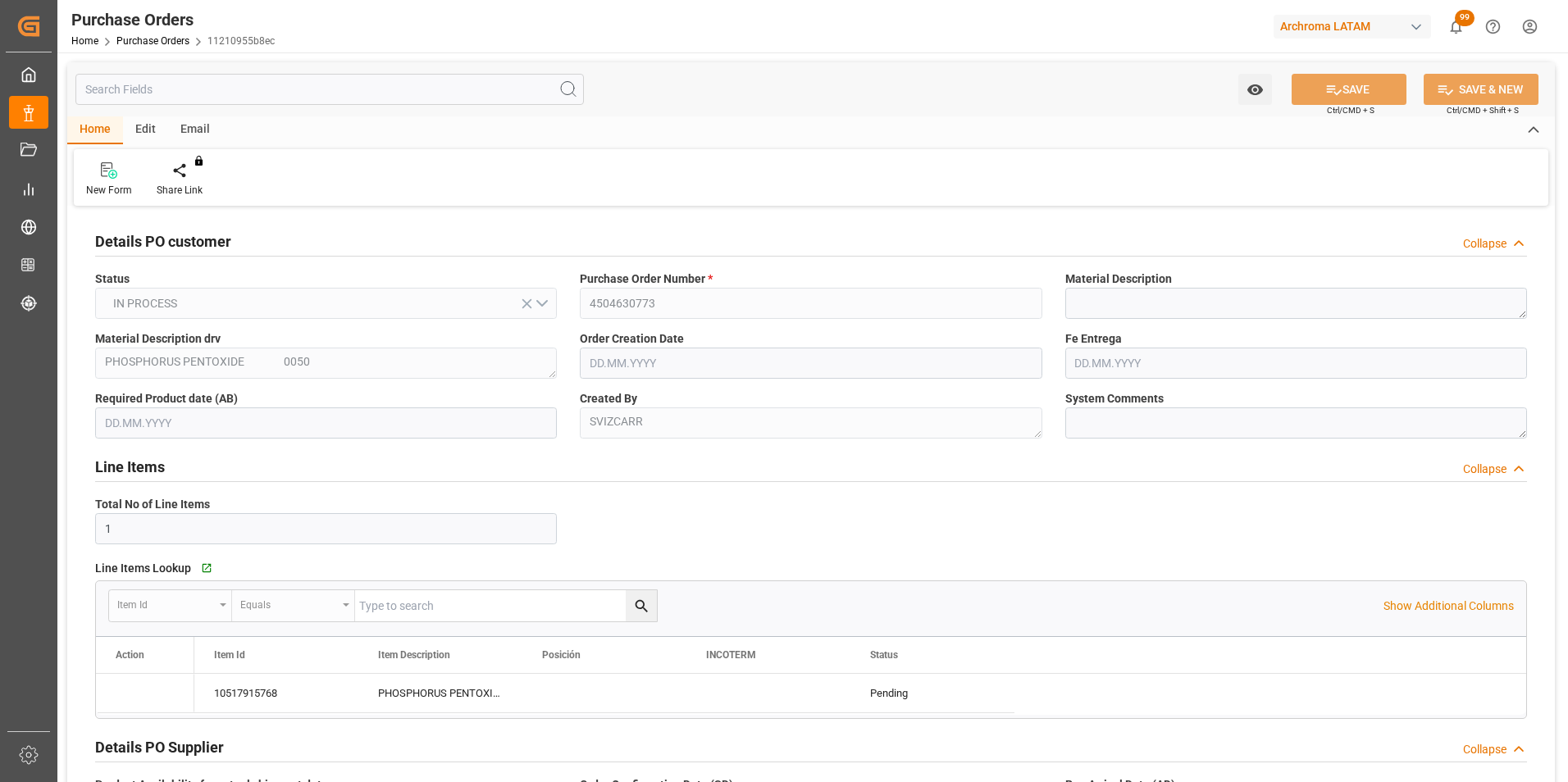
type input "[DATE]"
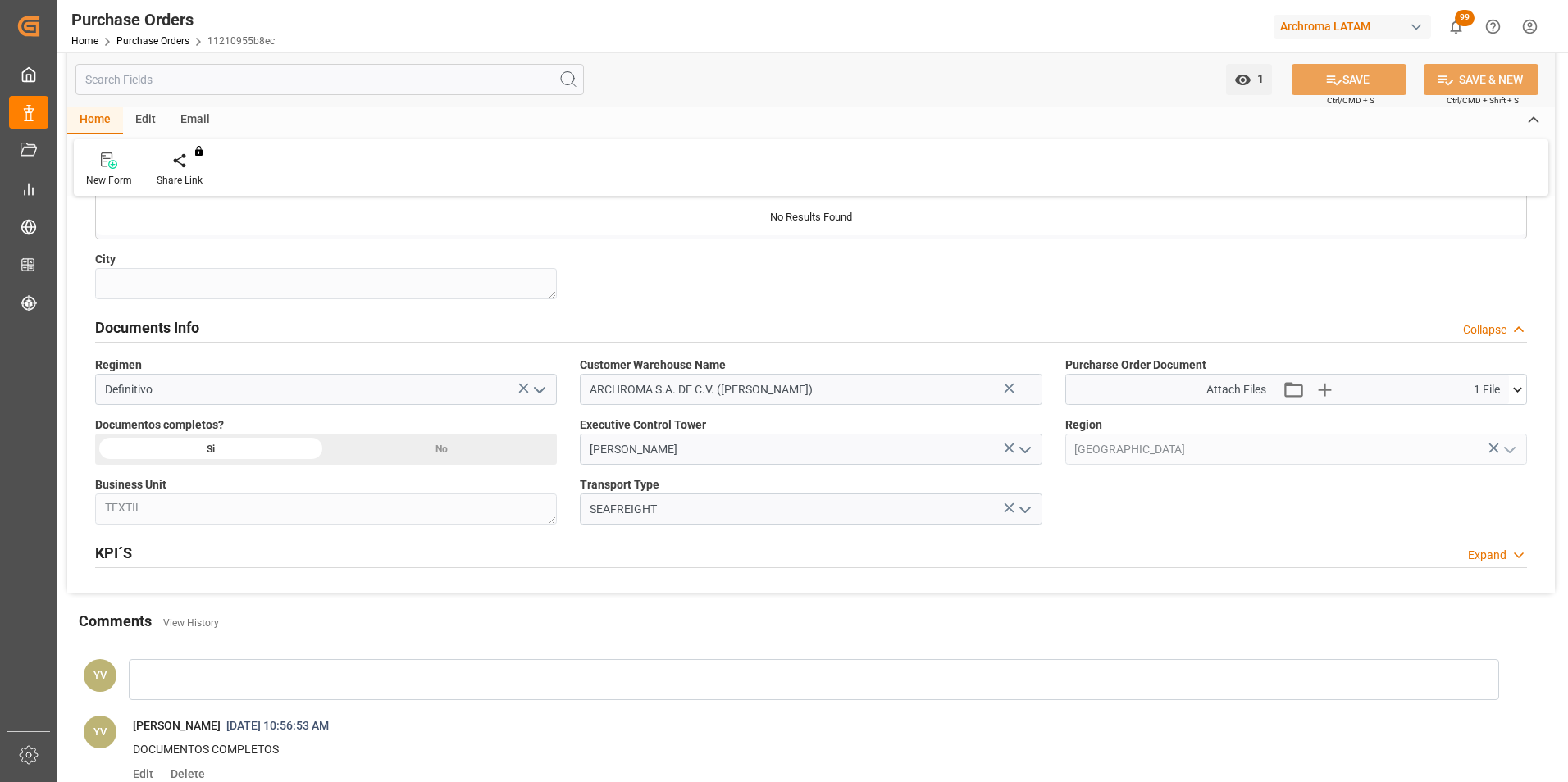
scroll to position [1066, 0]
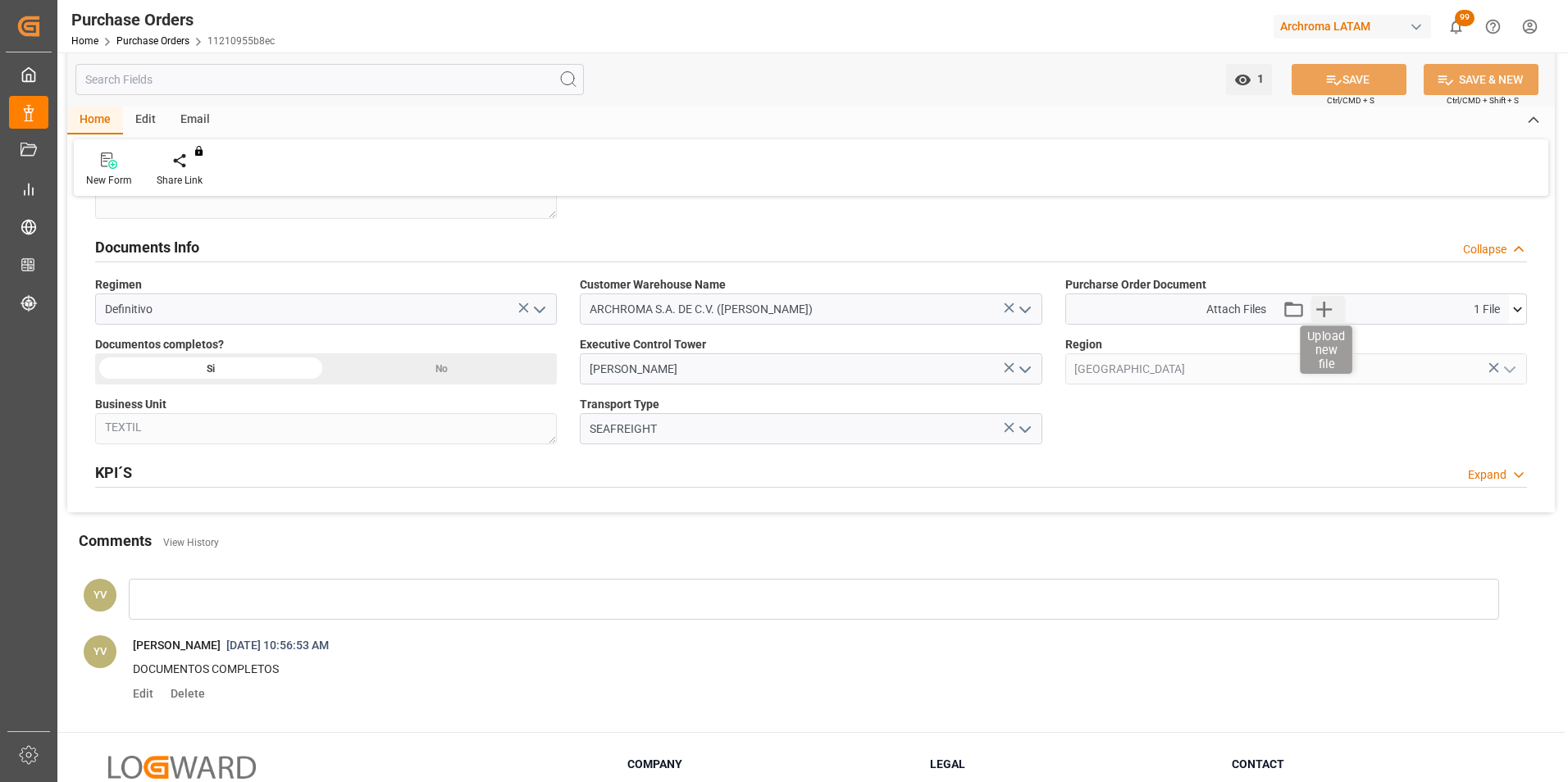
click at [1323, 310] on icon "button" at bounding box center [1324, 309] width 15 height 15
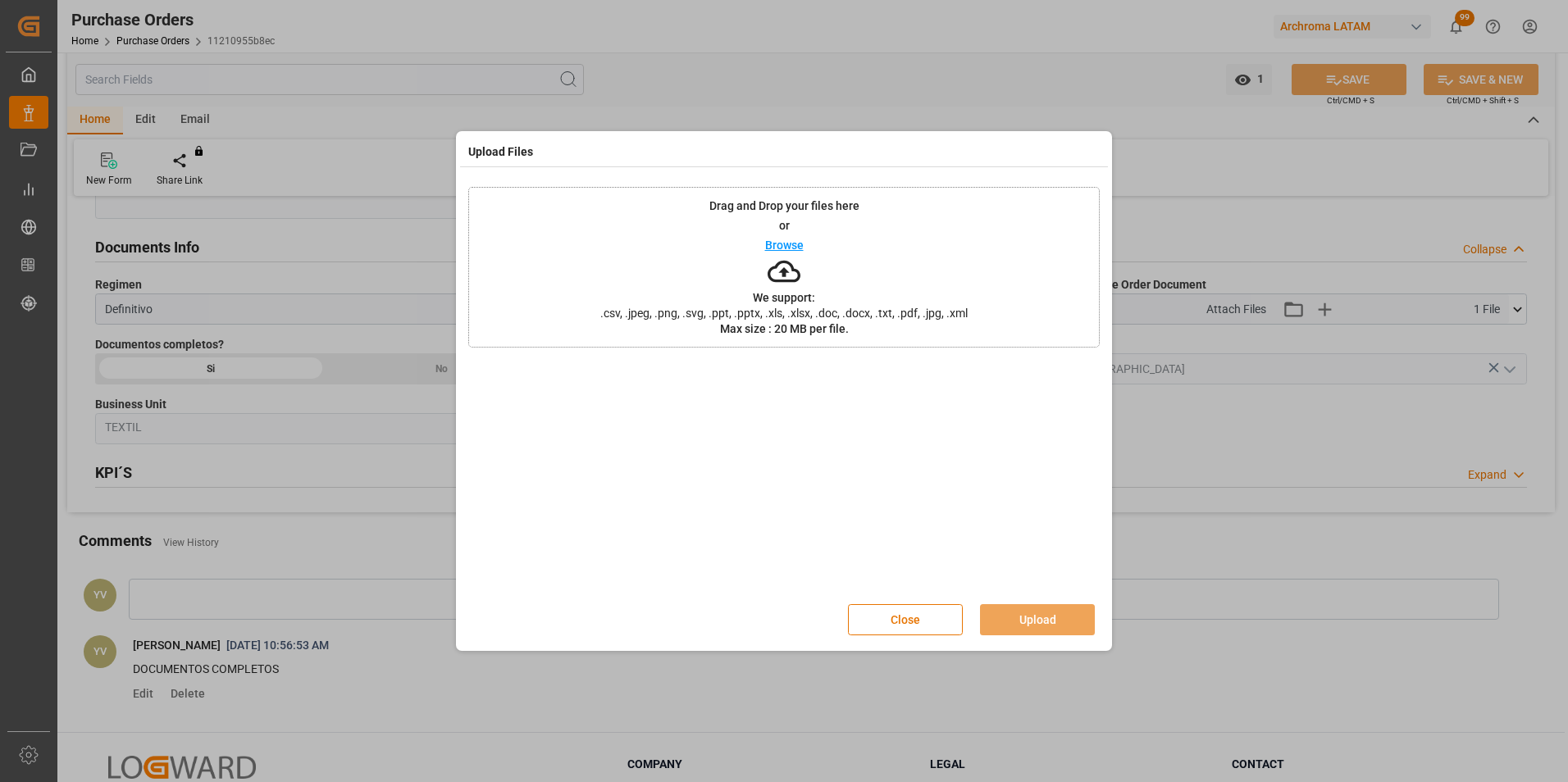
click at [787, 243] on p "Browse" at bounding box center [784, 245] width 38 height 11
click at [1071, 626] on button "Upload" at bounding box center [1038, 620] width 114 height 31
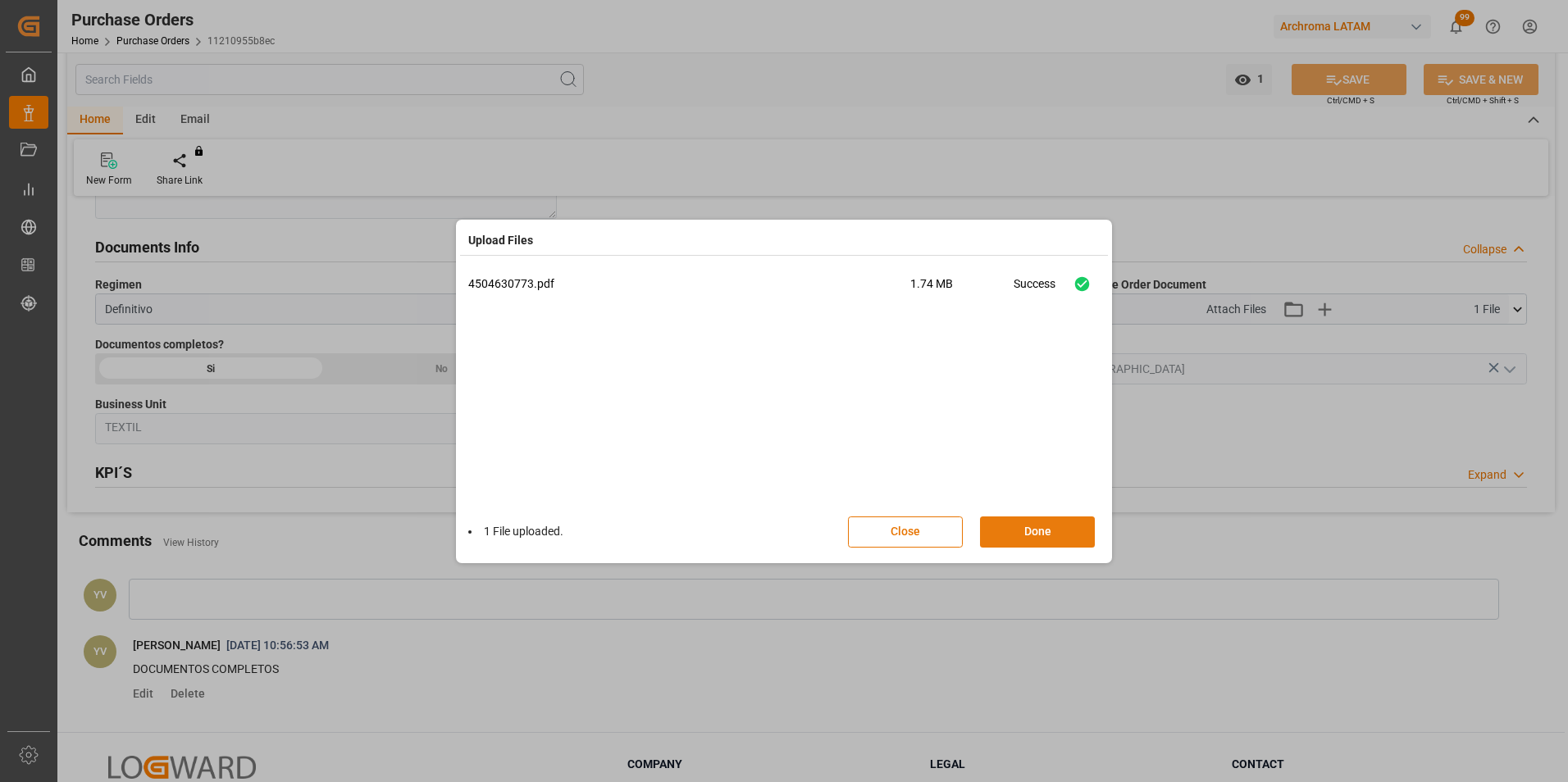
click at [1039, 525] on button "Done" at bounding box center [1038, 532] width 114 height 31
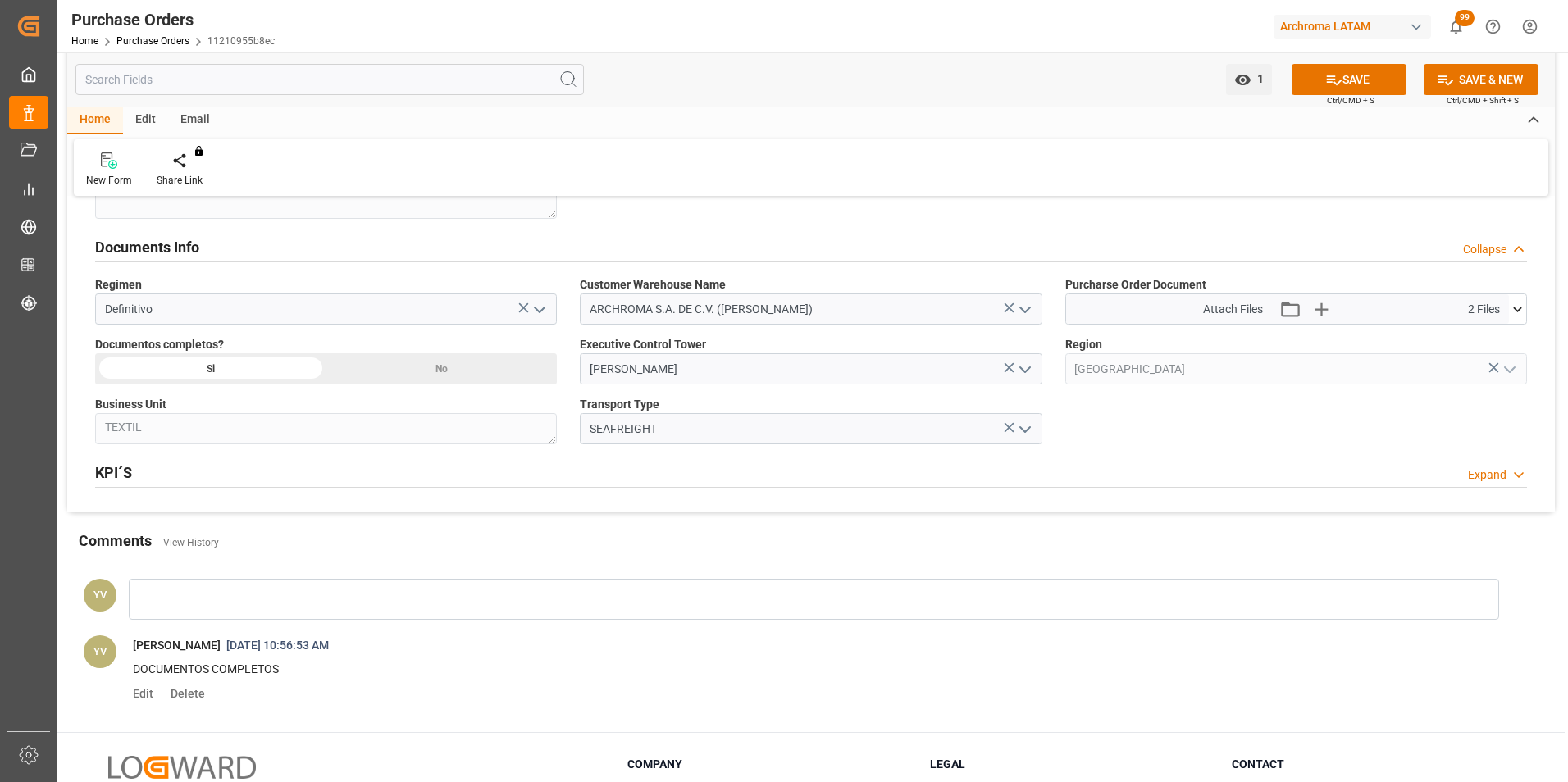
click at [331, 600] on div at bounding box center [814, 599] width 1371 height 41
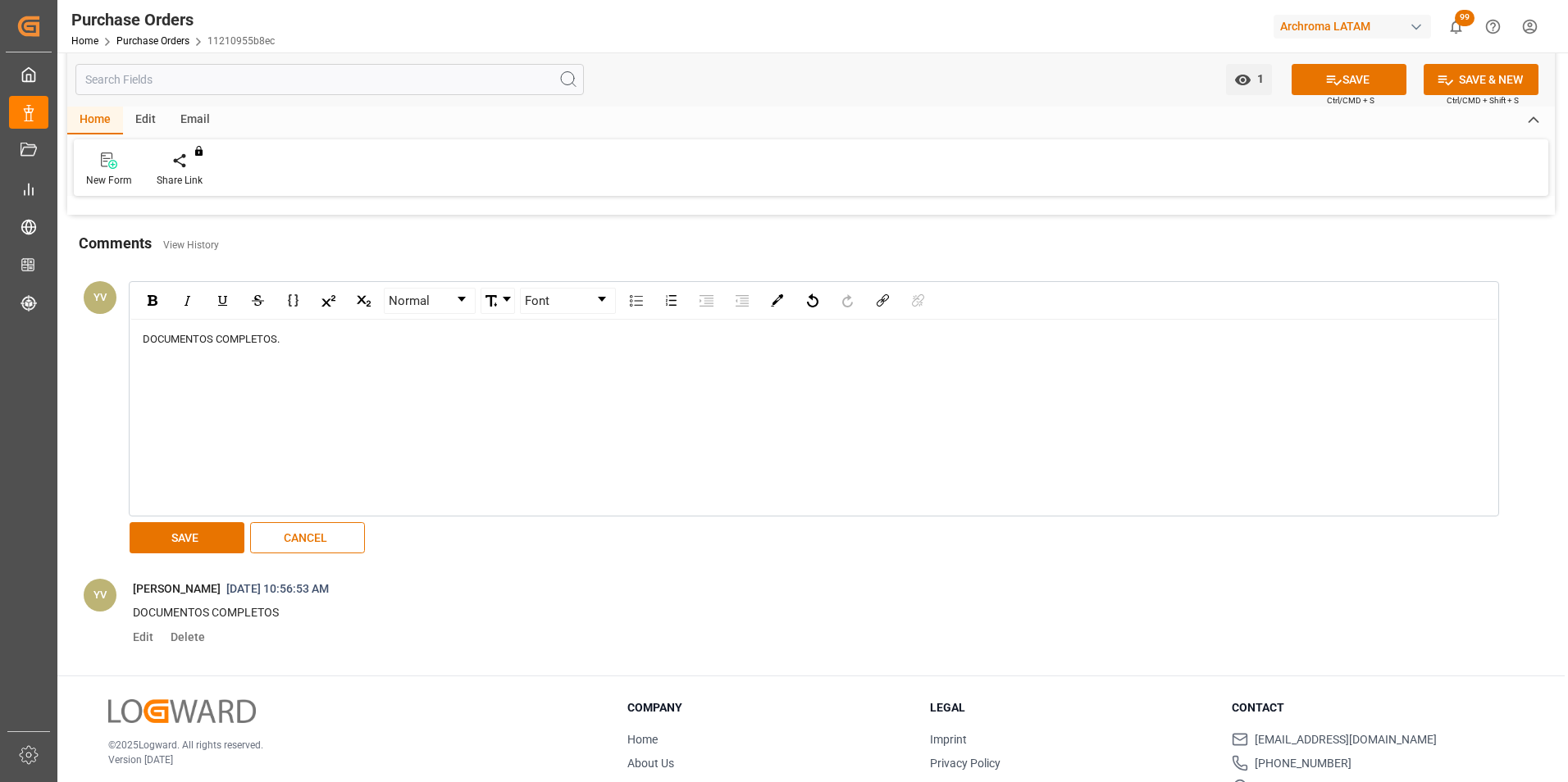
scroll to position [1394, 0]
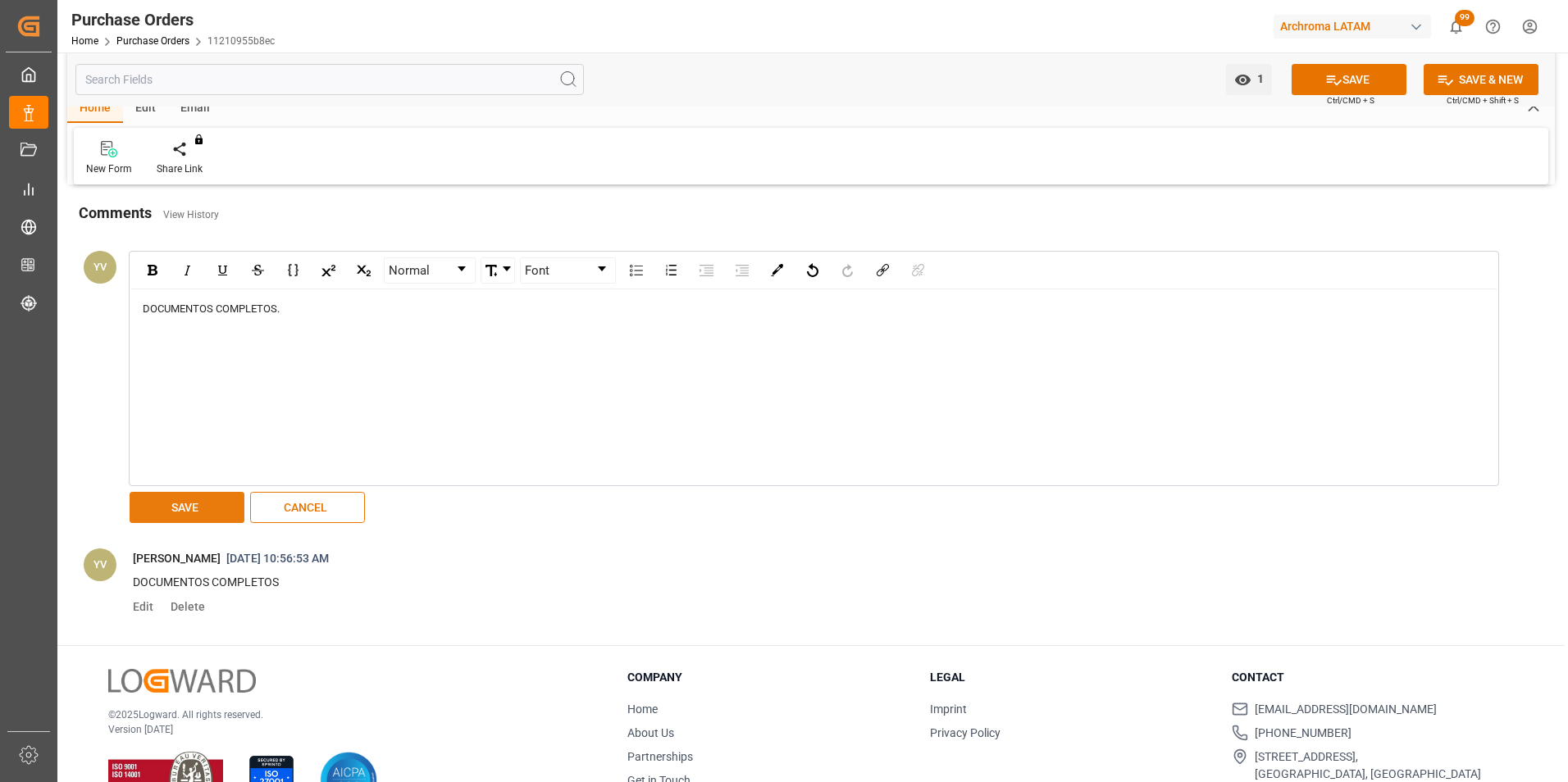
click at [203, 507] on button "SAVE" at bounding box center [187, 507] width 114 height 31
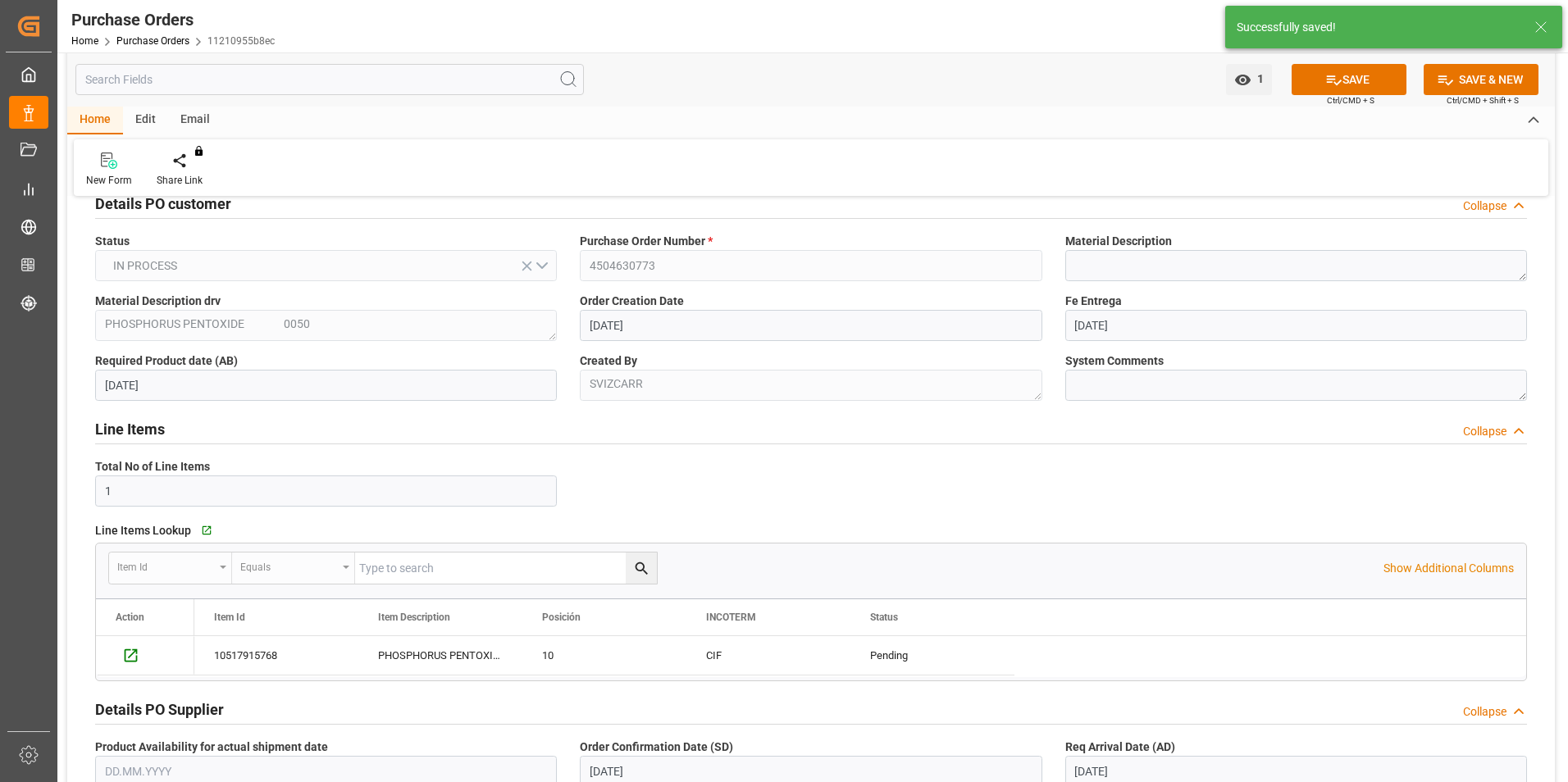
scroll to position [0, 0]
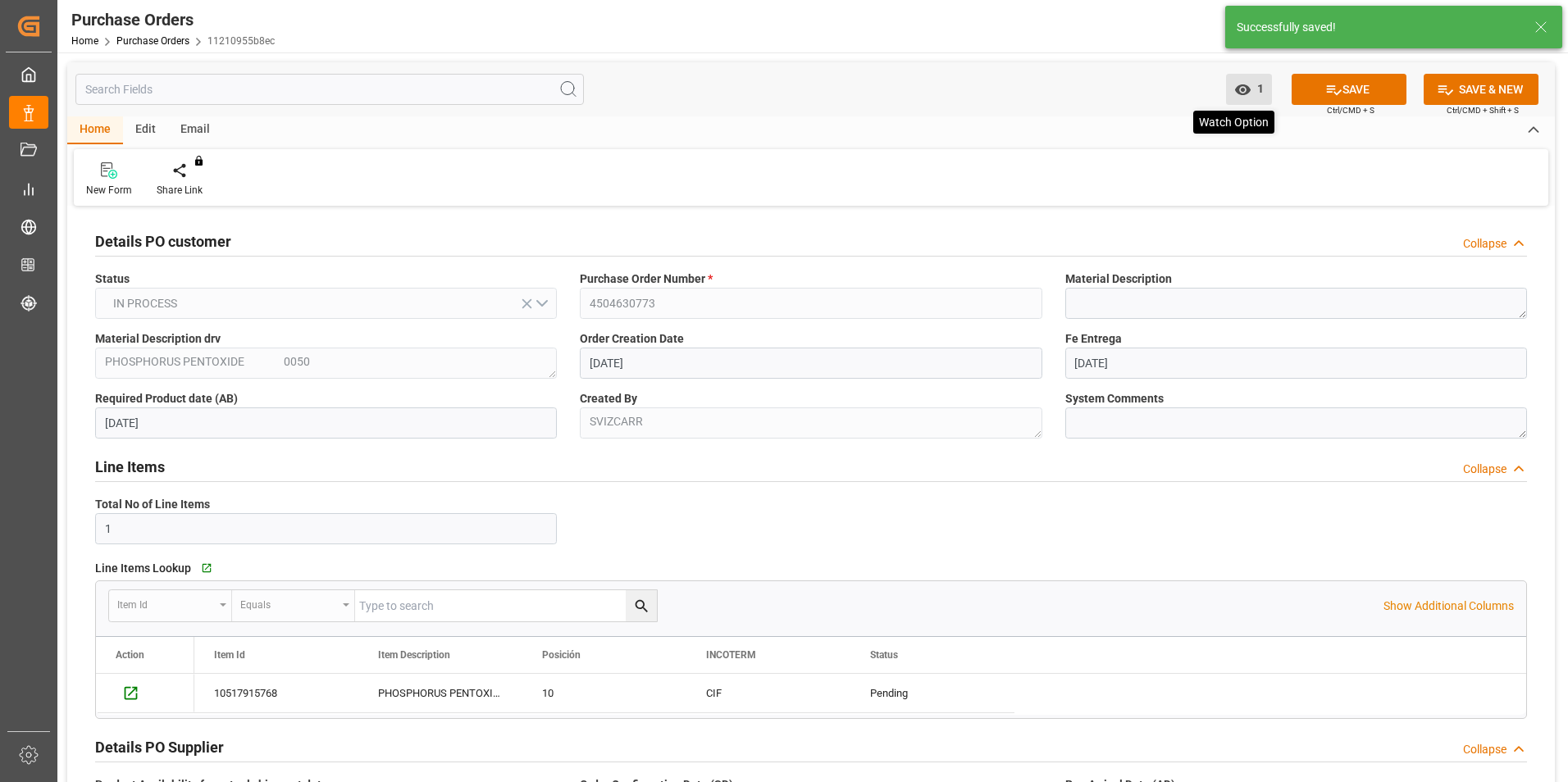
click at [1251, 87] on span "1" at bounding box center [1257, 89] width 12 height 13
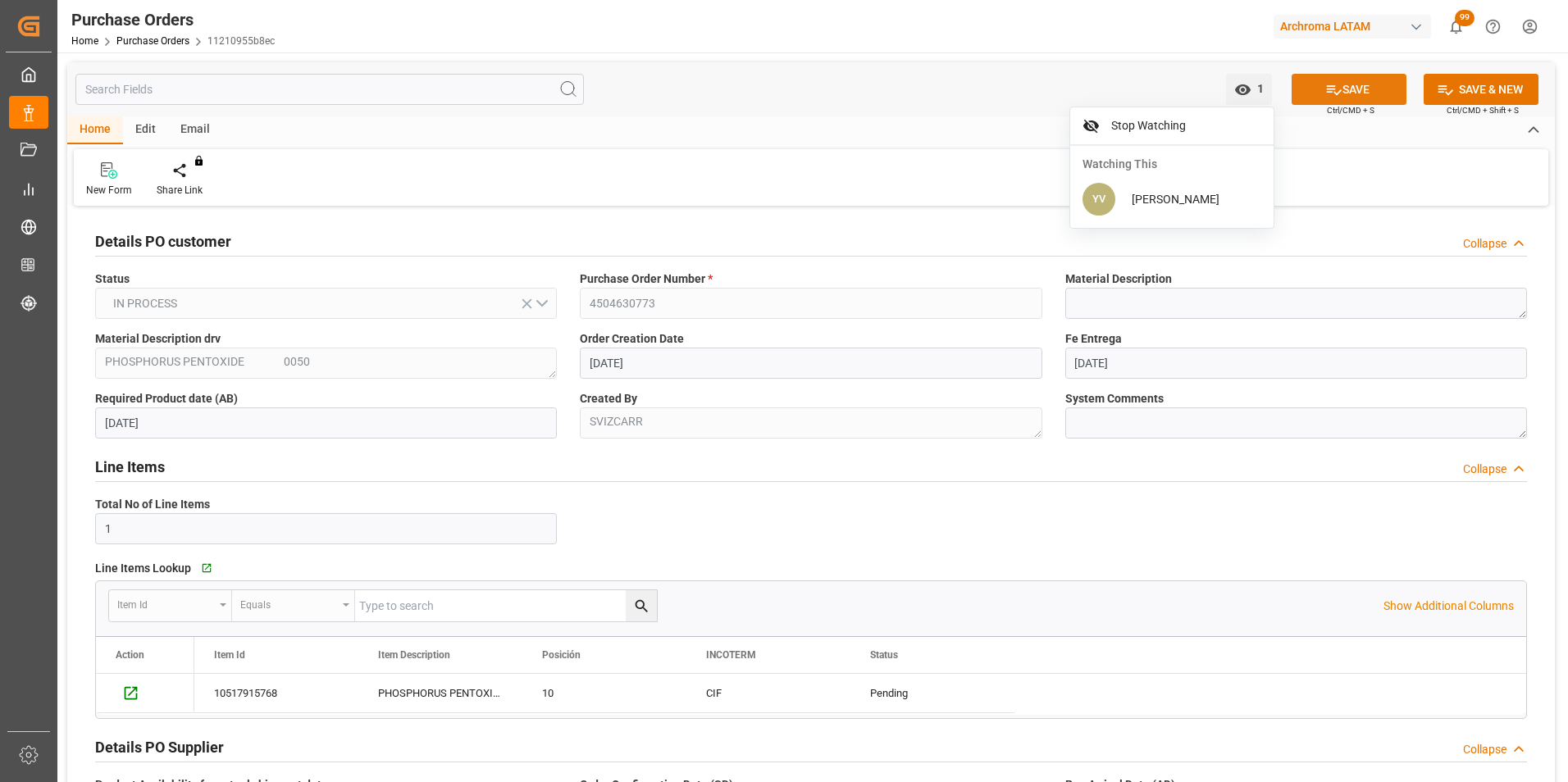
click at [1337, 84] on icon at bounding box center [1334, 90] width 17 height 17
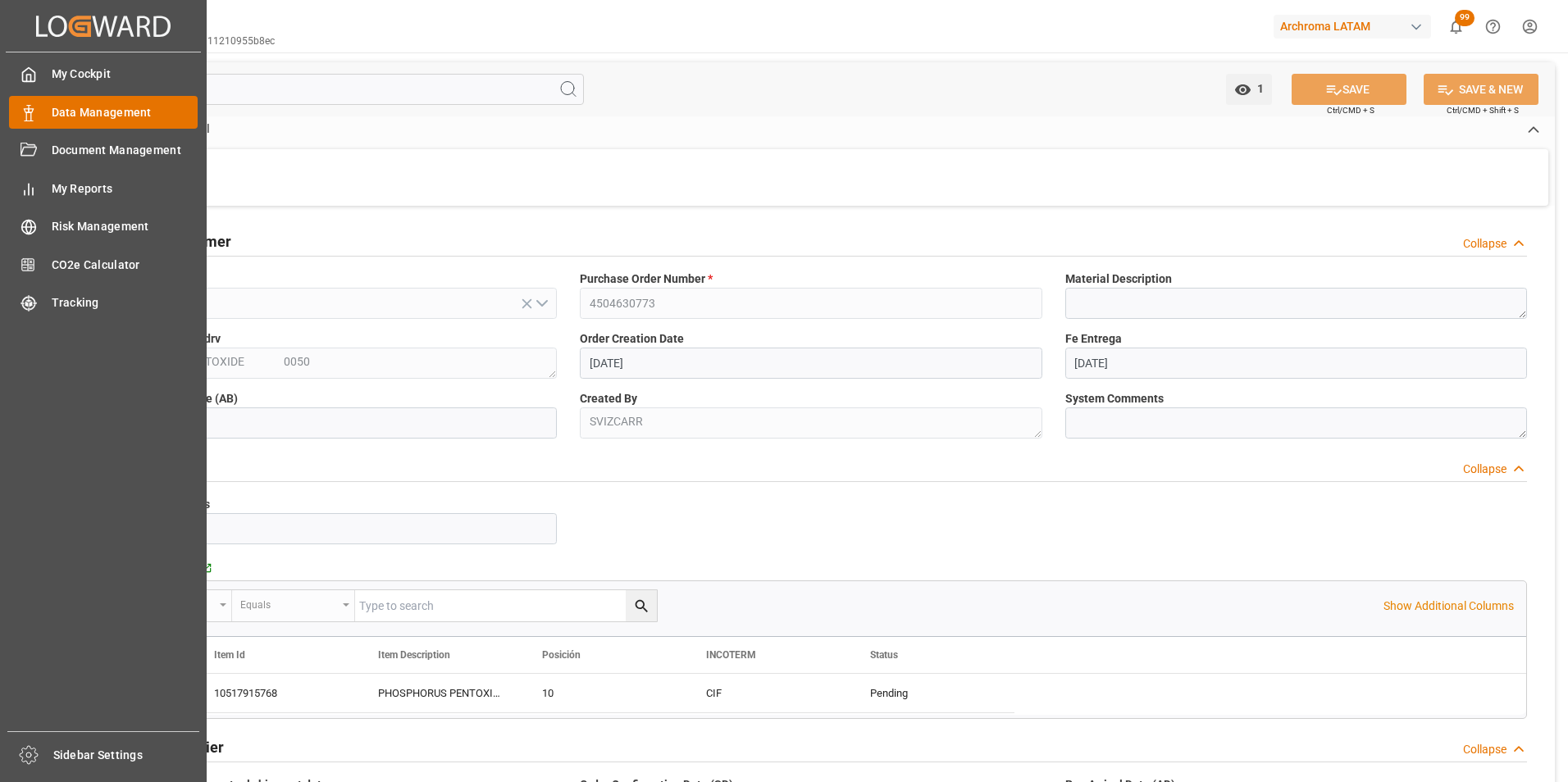
click at [78, 99] on div "Data Management Data Management" at bounding box center [103, 113] width 189 height 32
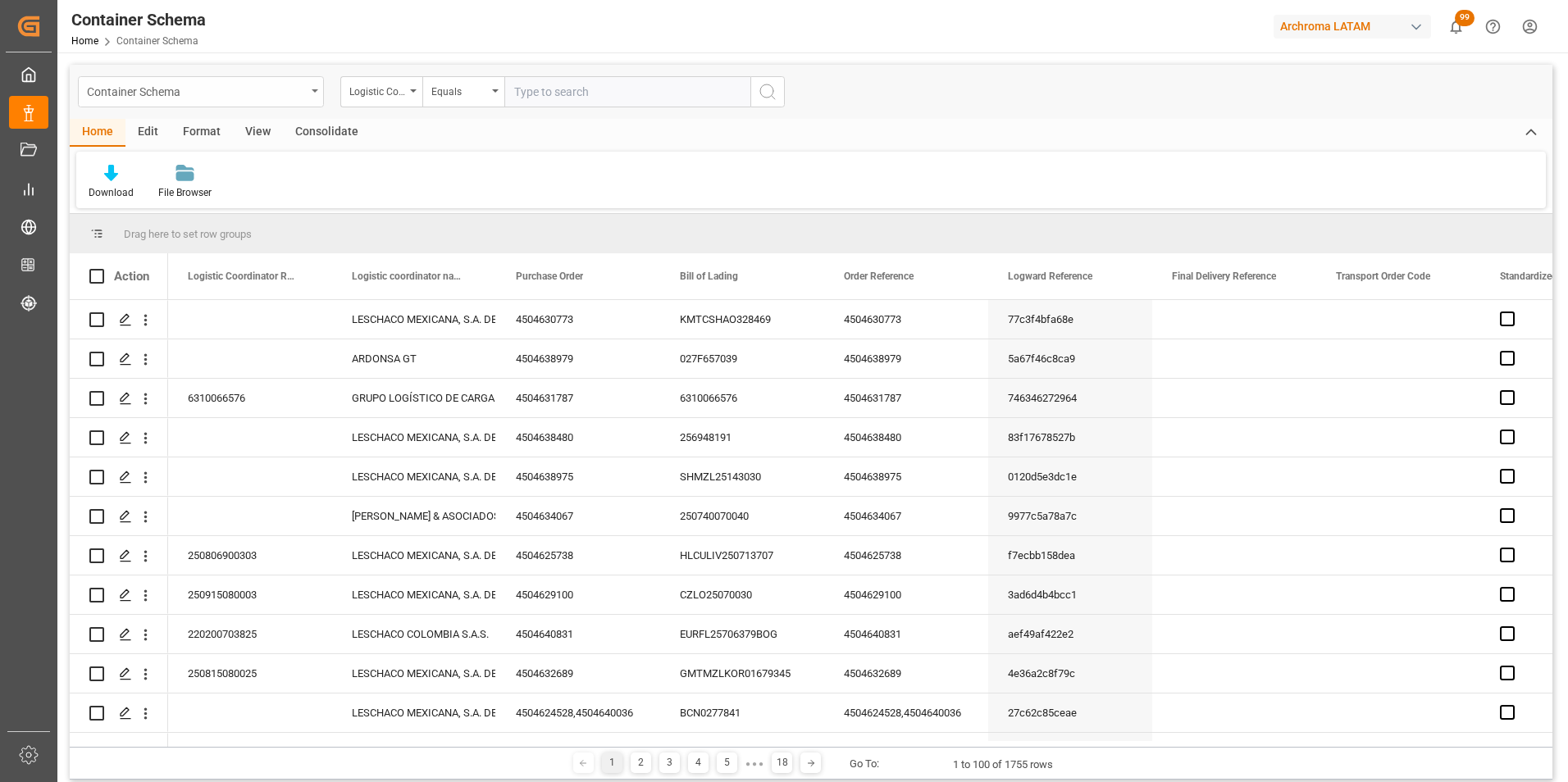
click at [296, 87] on div "Container Schema" at bounding box center [196, 90] width 219 height 20
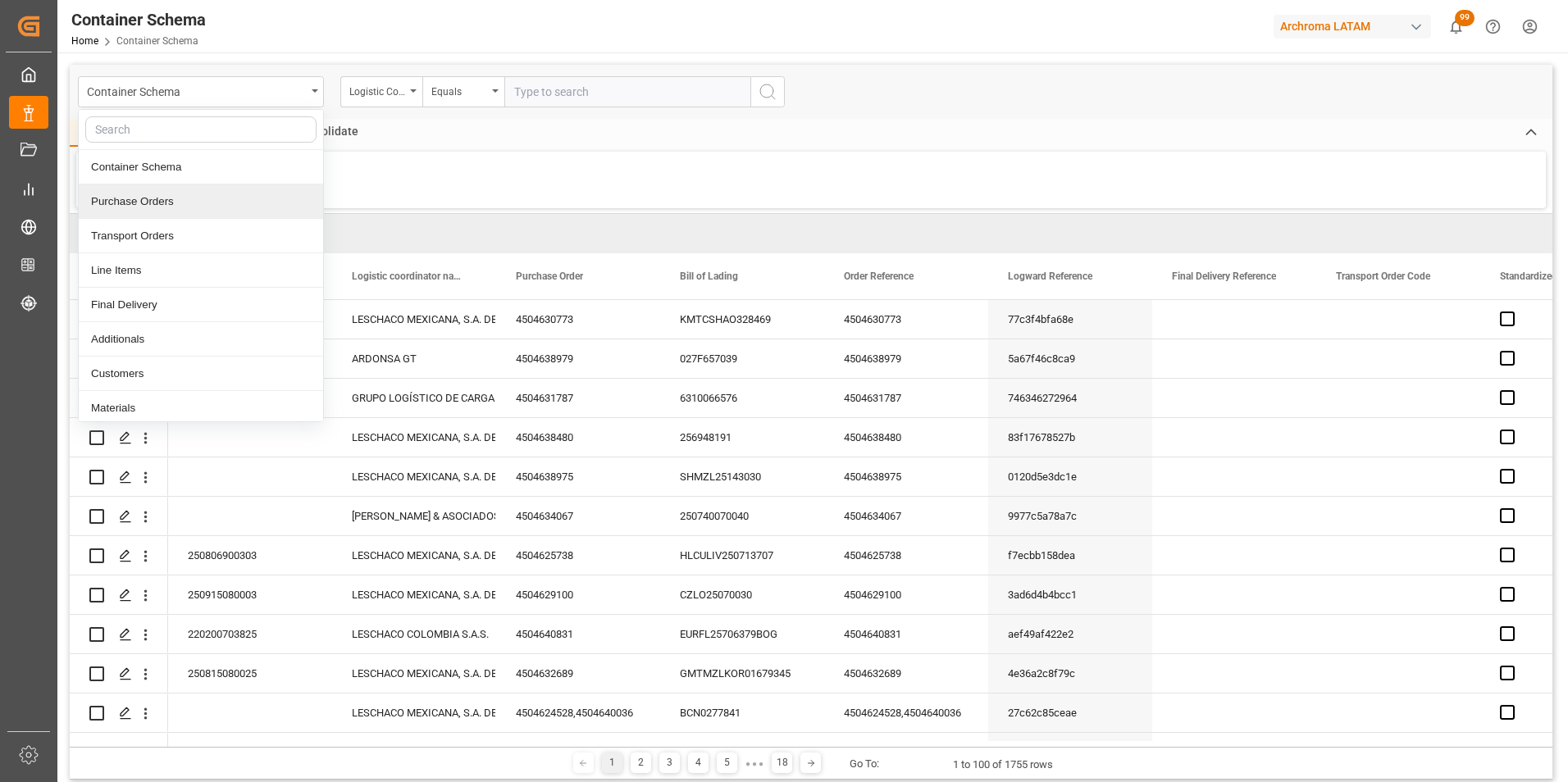
click at [196, 199] on div "Purchase Orders" at bounding box center [201, 201] width 244 height 34
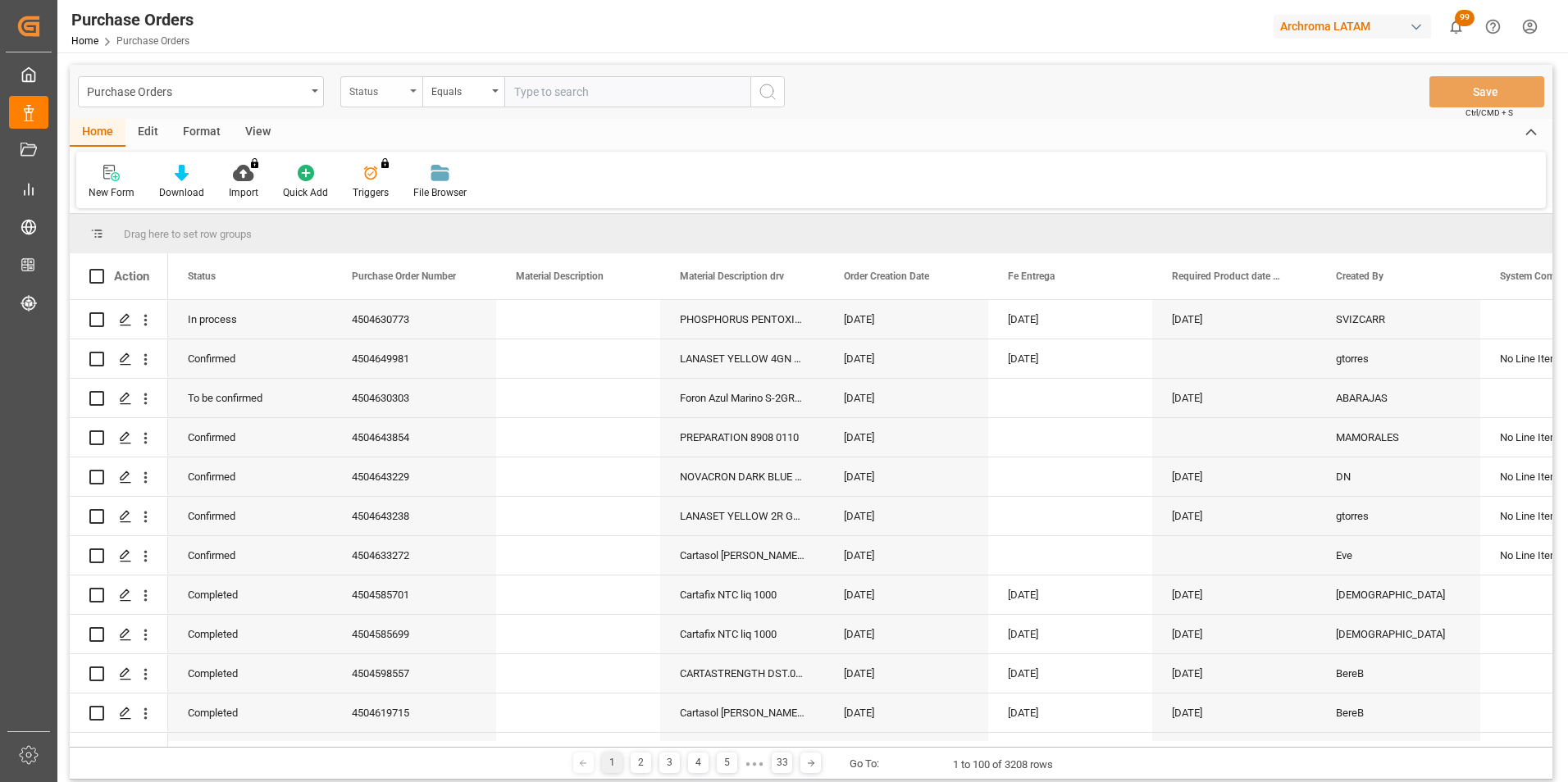
click at [401, 93] on div "Status" at bounding box center [377, 90] width 55 height 19
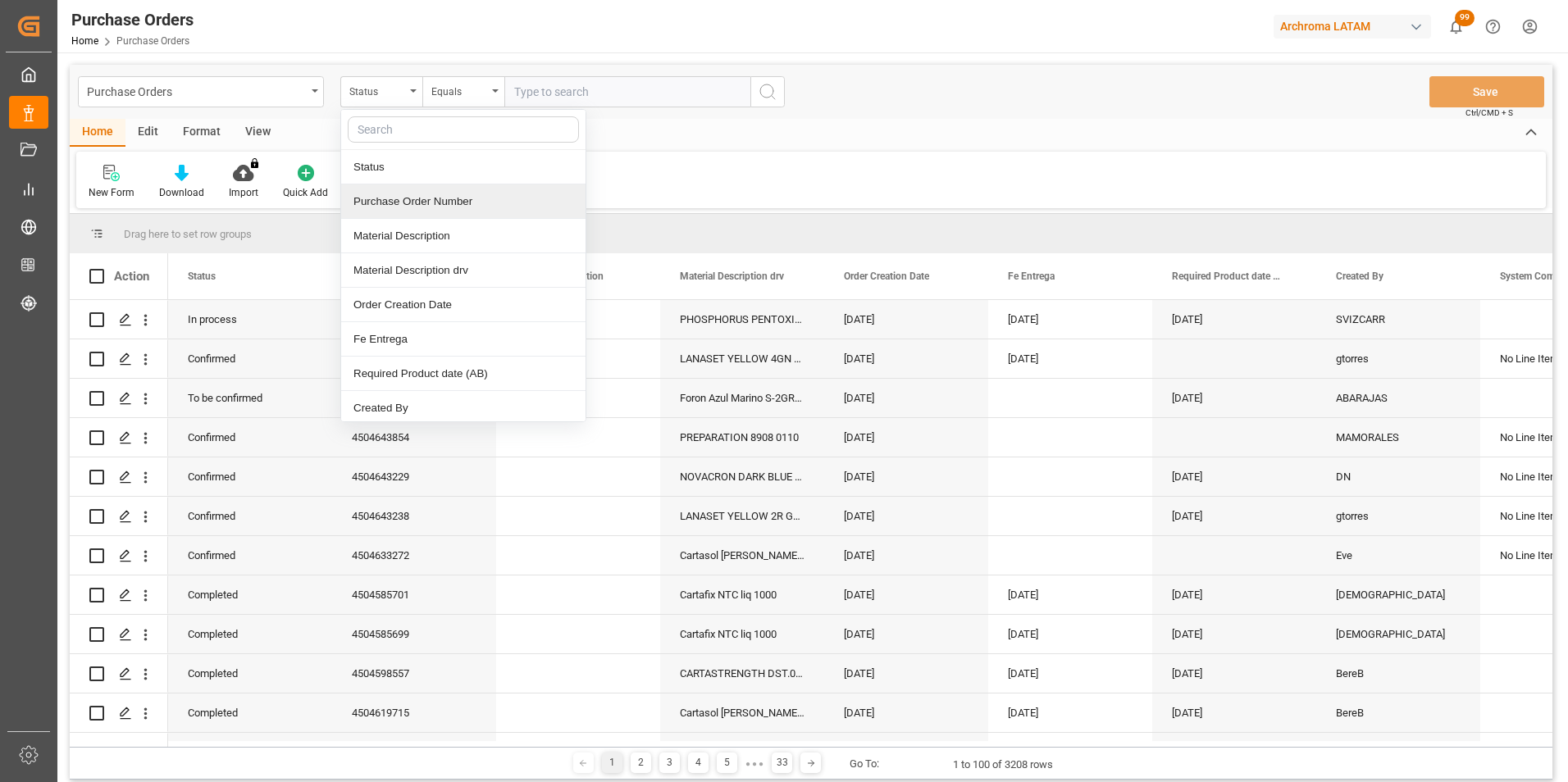
click at [411, 204] on div "Purchase Order Number" at bounding box center [464, 201] width 244 height 34
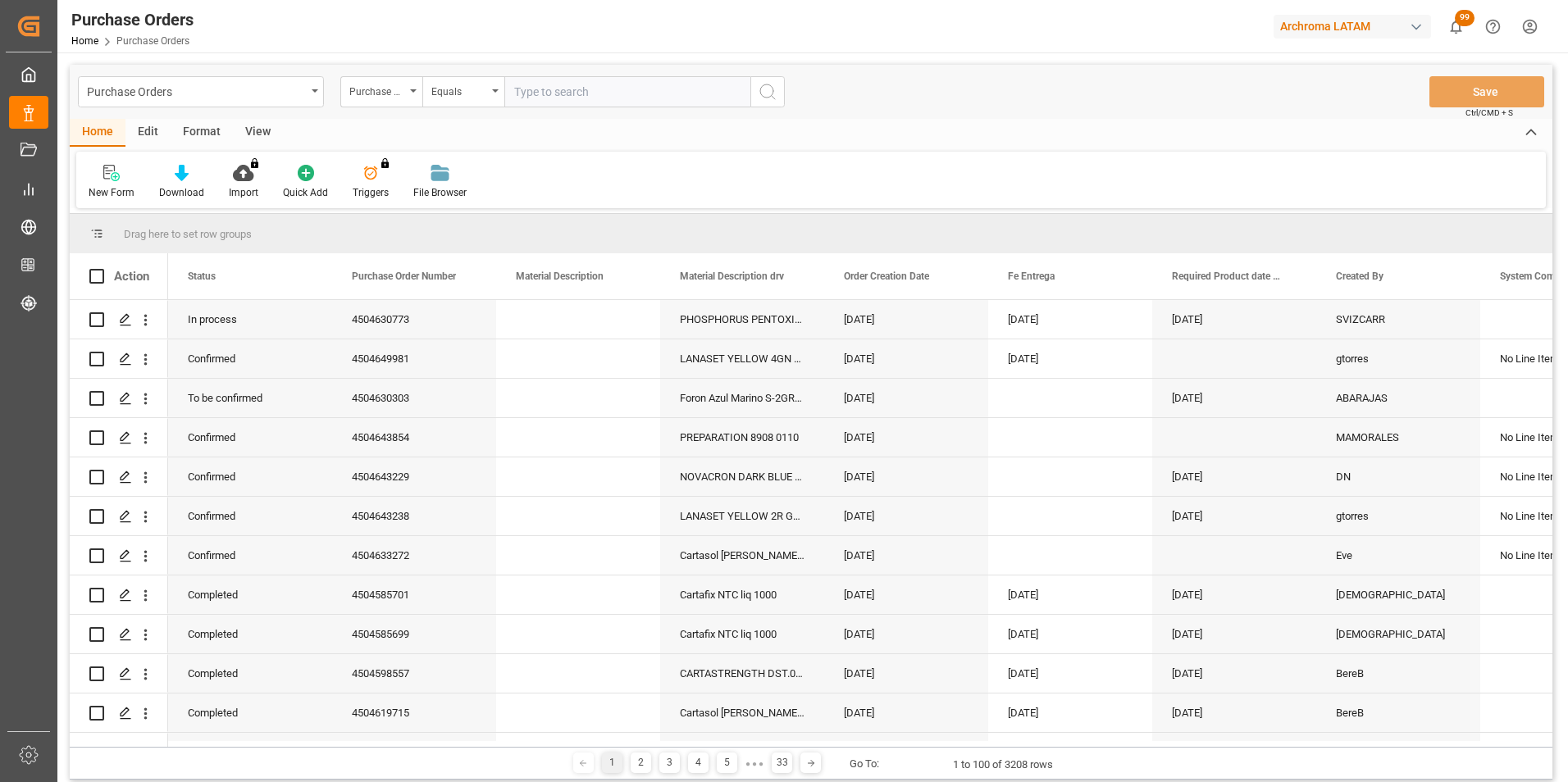
click at [562, 93] on input "text" at bounding box center [628, 92] width 246 height 31
paste input "4504647416"
type input "4504647416"
click at [771, 93] on icon "search button" at bounding box center [768, 92] width 20 height 20
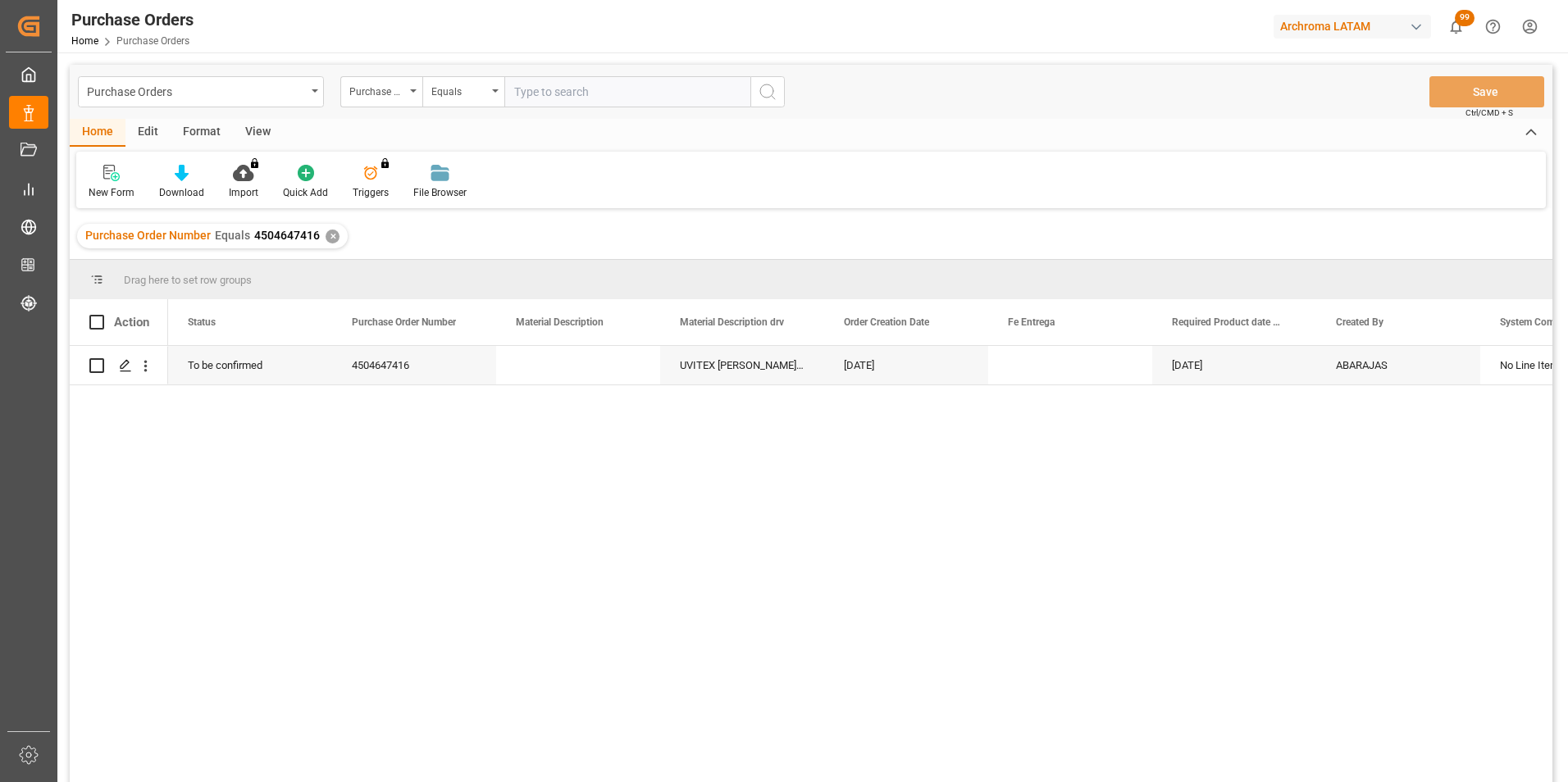
click at [555, 97] on input "text" at bounding box center [628, 92] width 246 height 31
paste input "4504641379"
type input "4504641379"
click at [774, 93] on icon "search button" at bounding box center [768, 92] width 20 height 20
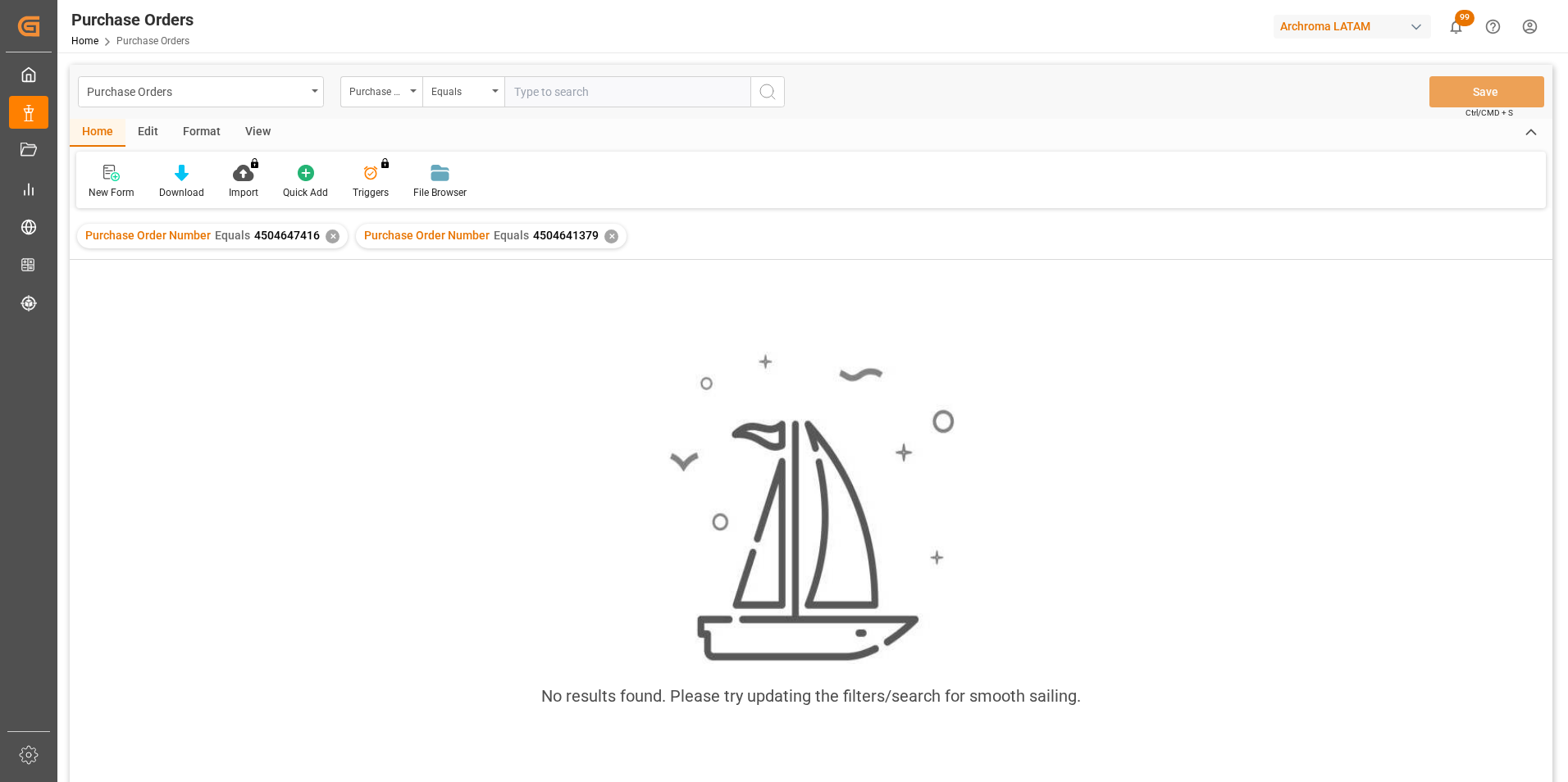
click at [330, 237] on div "✕" at bounding box center [332, 237] width 14 height 14
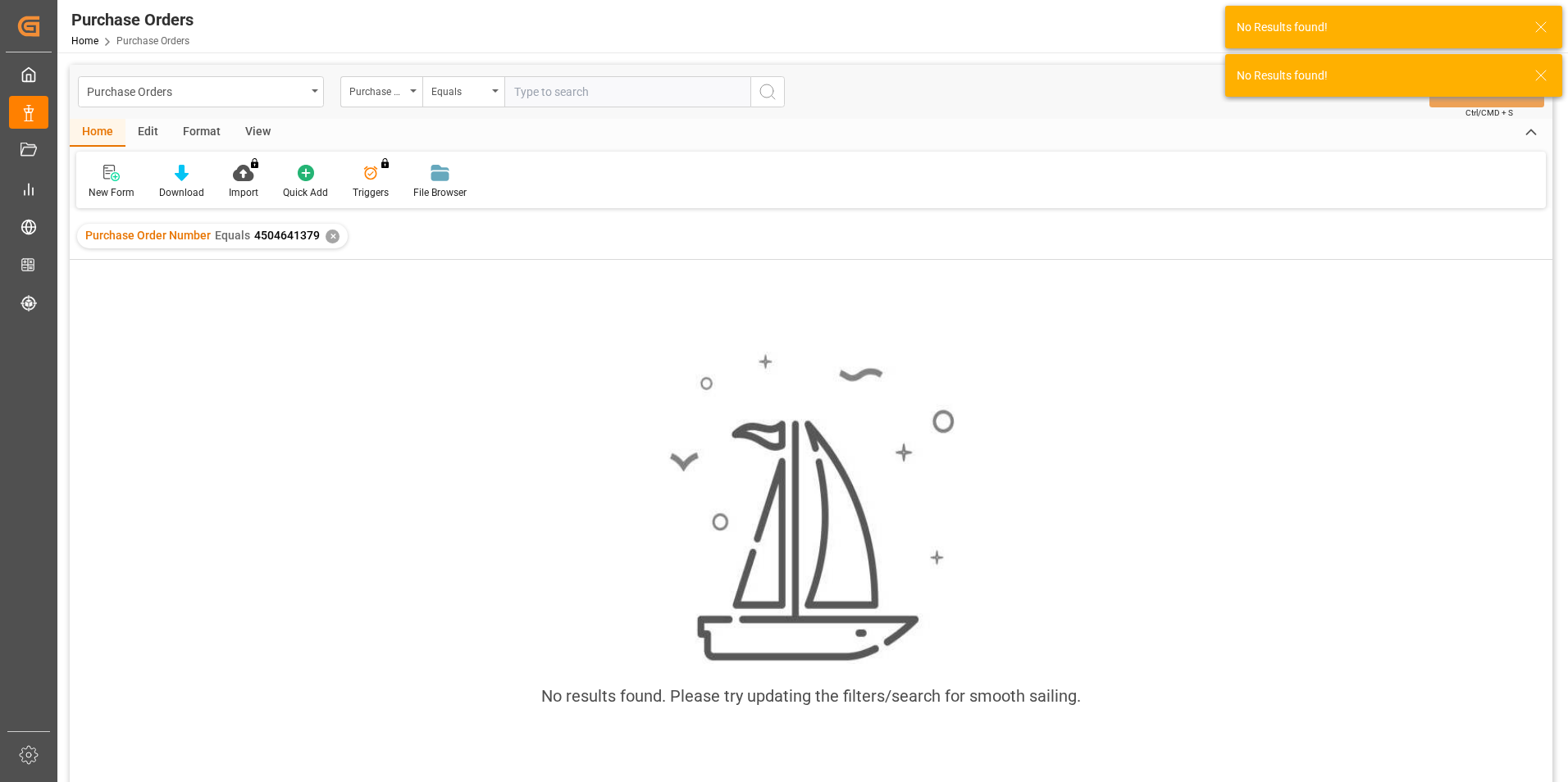
click at [771, 92] on icon "search button" at bounding box center [768, 92] width 20 height 20
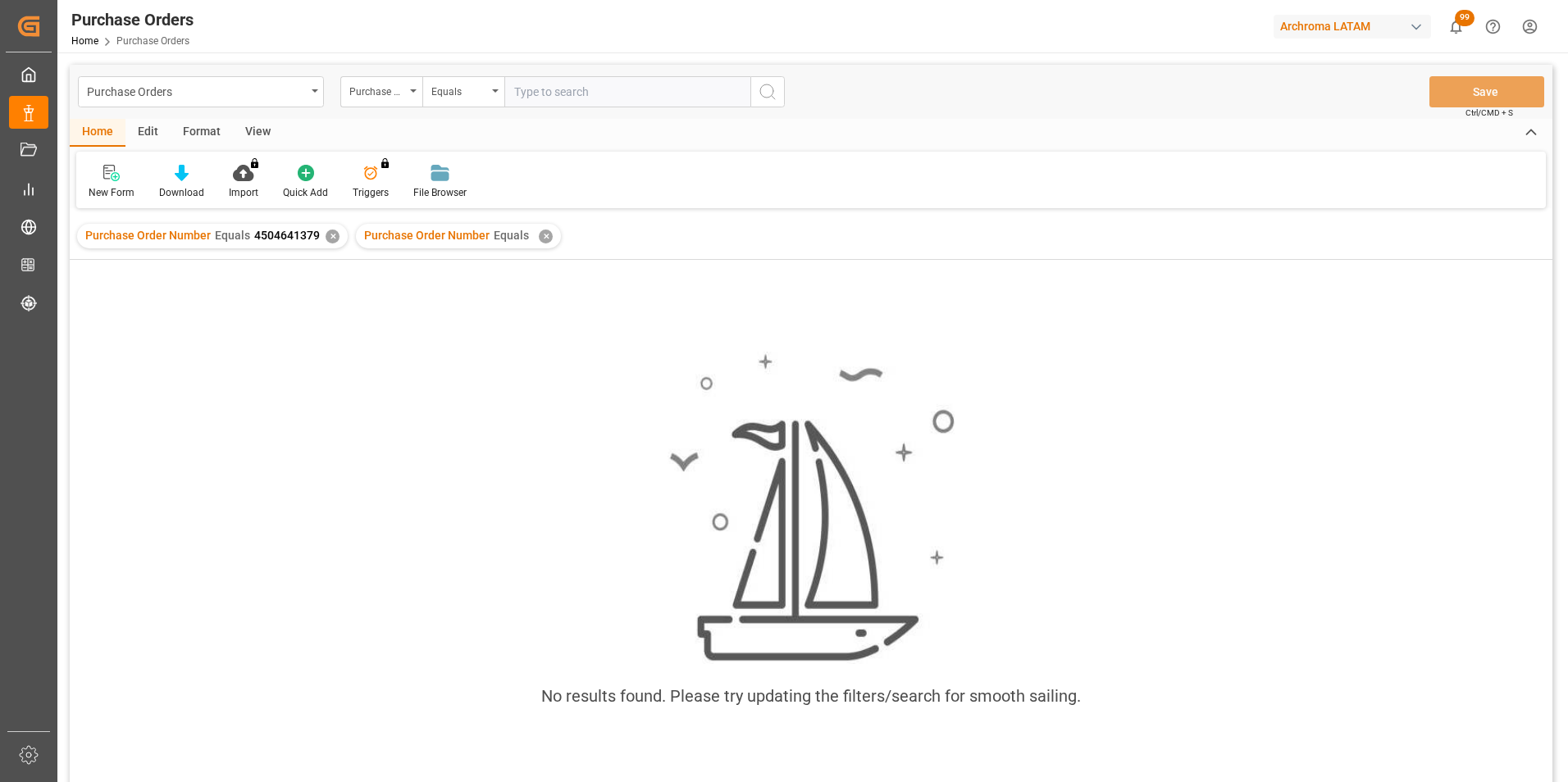
click at [331, 238] on div "✕" at bounding box center [332, 237] width 14 height 14
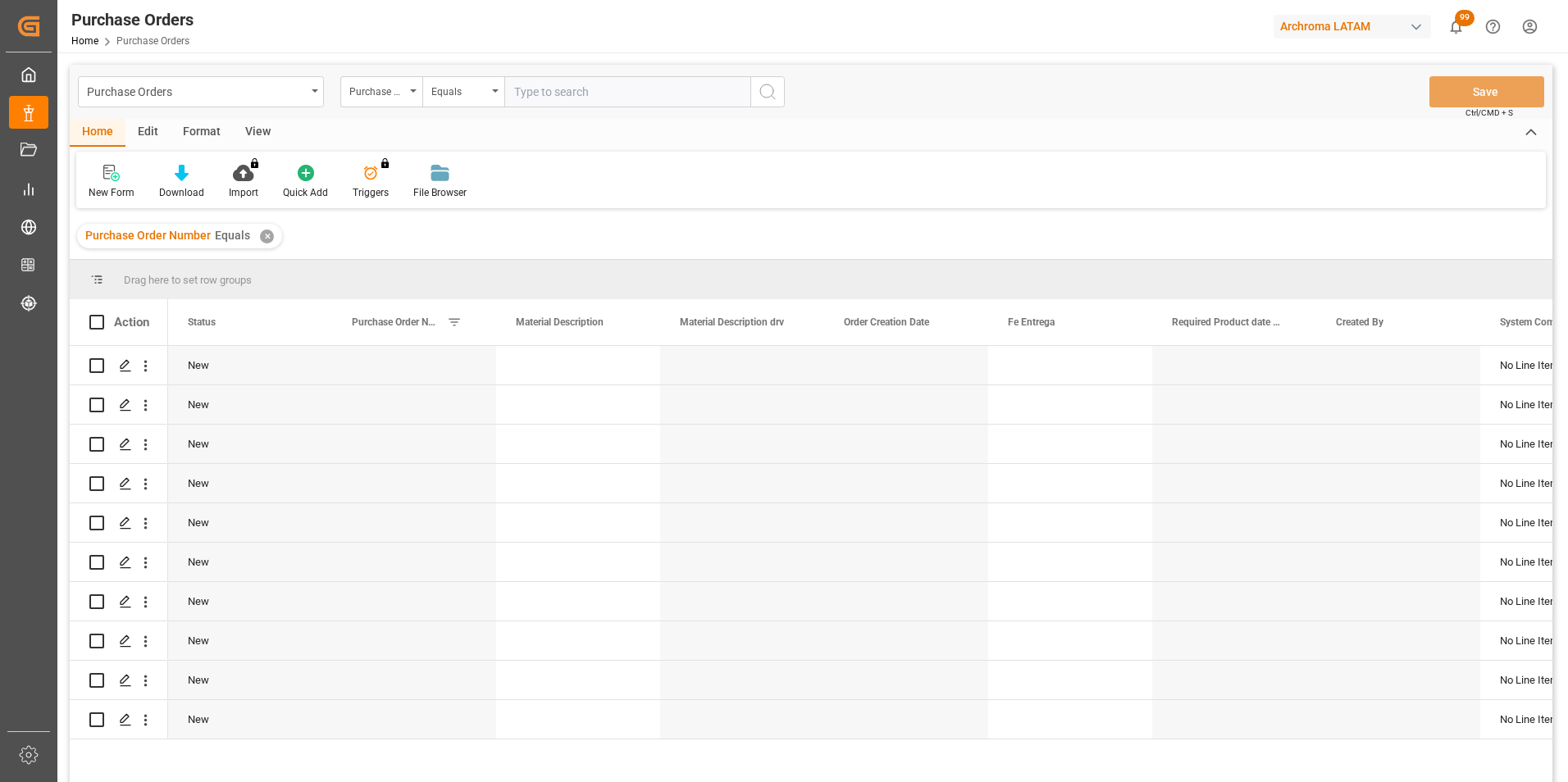
click at [261, 232] on div "✕" at bounding box center [267, 237] width 14 height 14
